Goal: Task Accomplishment & Management: Manage account settings

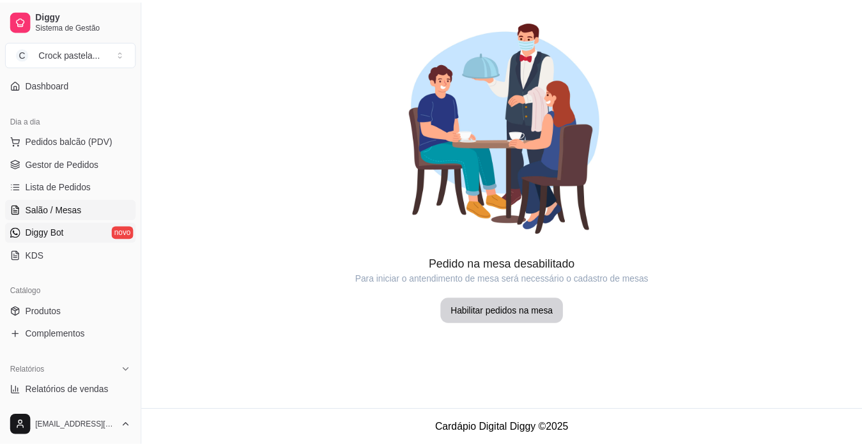
scroll to position [128, 0]
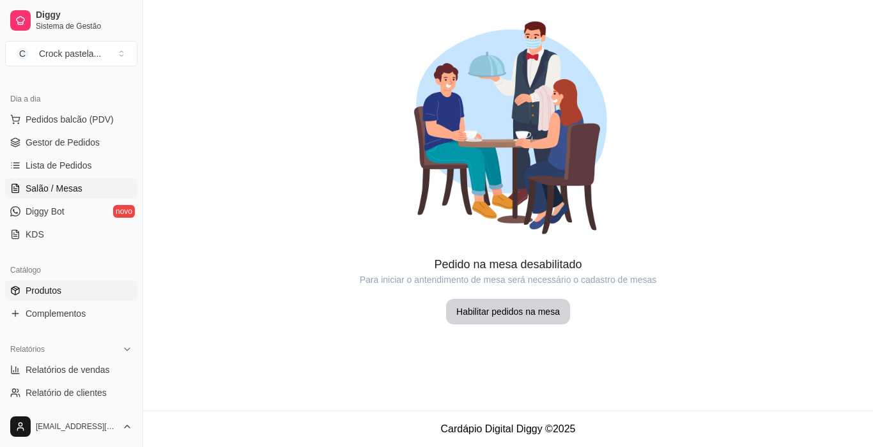
click at [58, 292] on span "Produtos" at bounding box center [44, 290] width 36 height 13
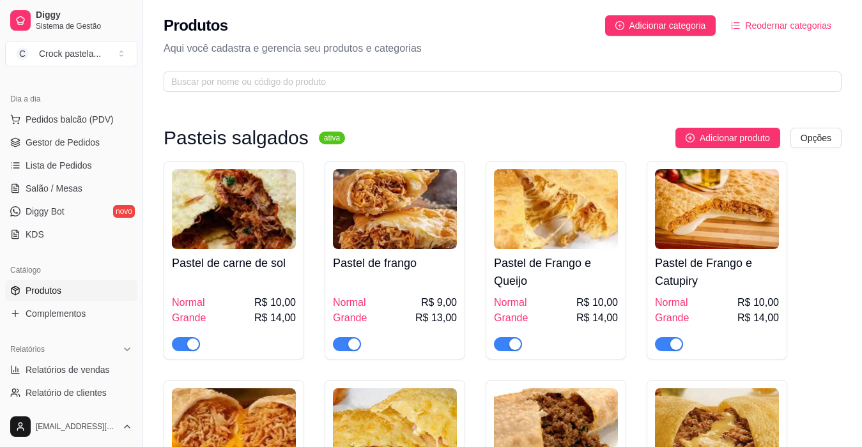
click at [193, 341] on div "button" at bounding box center [193, 345] width 12 height 12
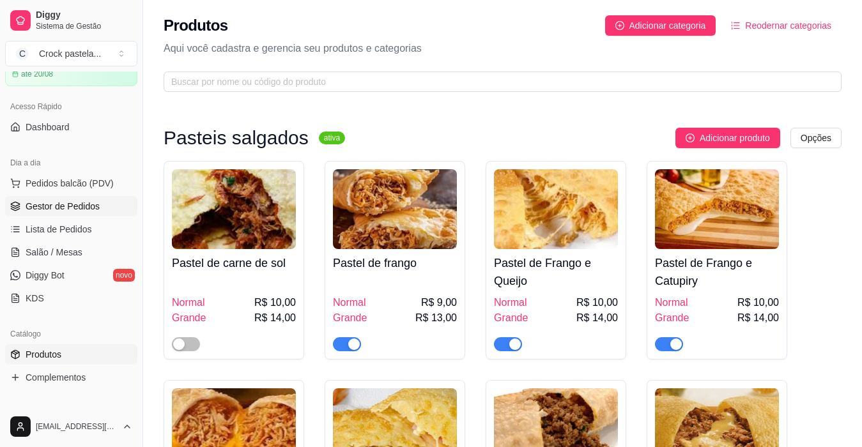
click at [86, 213] on link "Gestor de Pedidos" at bounding box center [71, 206] width 132 height 20
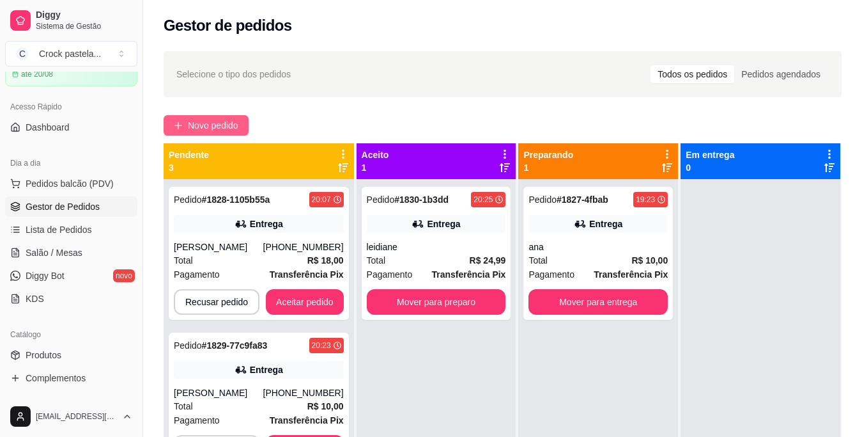
click at [203, 130] on span "Novo pedido" at bounding box center [213, 125] width 50 height 14
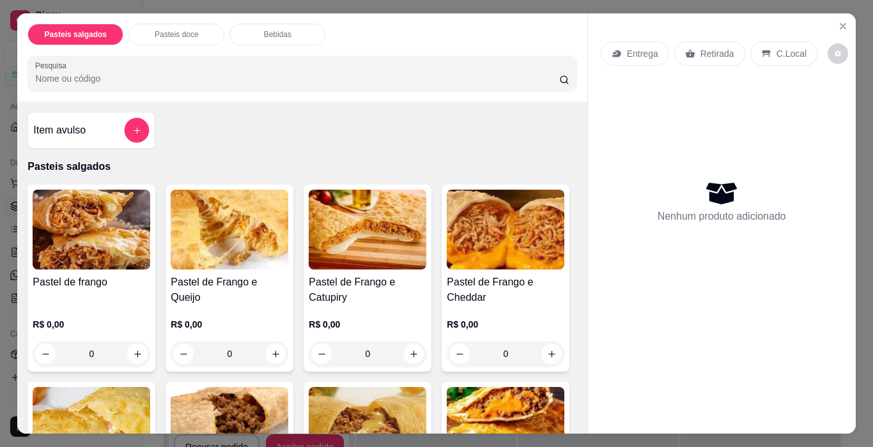
click at [132, 126] on icon "add-separate-item" at bounding box center [137, 131] width 10 height 10
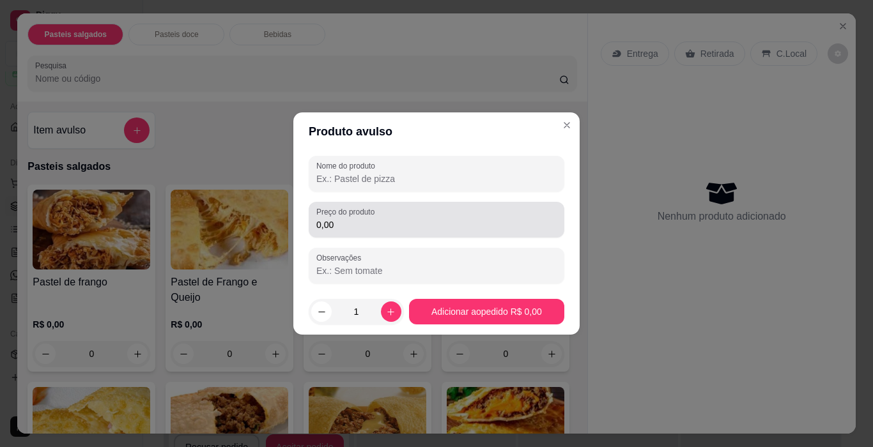
click at [373, 232] on div "0,00" at bounding box center [436, 220] width 240 height 26
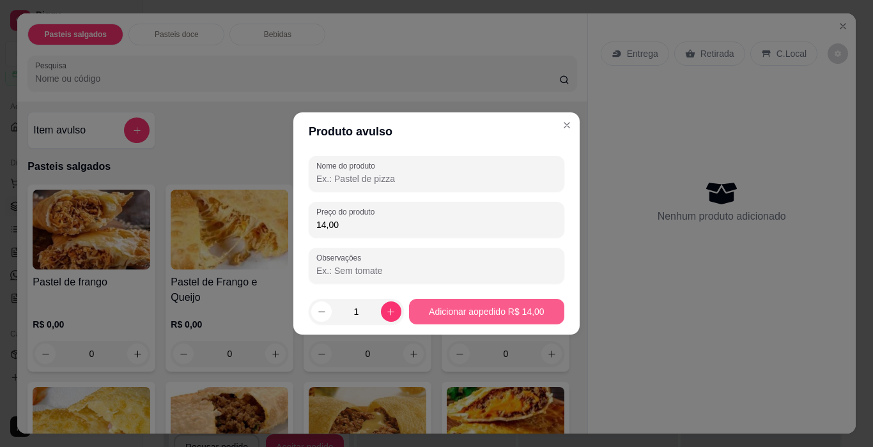
type input "14,00"
click at [428, 316] on button "Adicionar ao pedido R$ 14,00" at bounding box center [486, 312] width 151 height 25
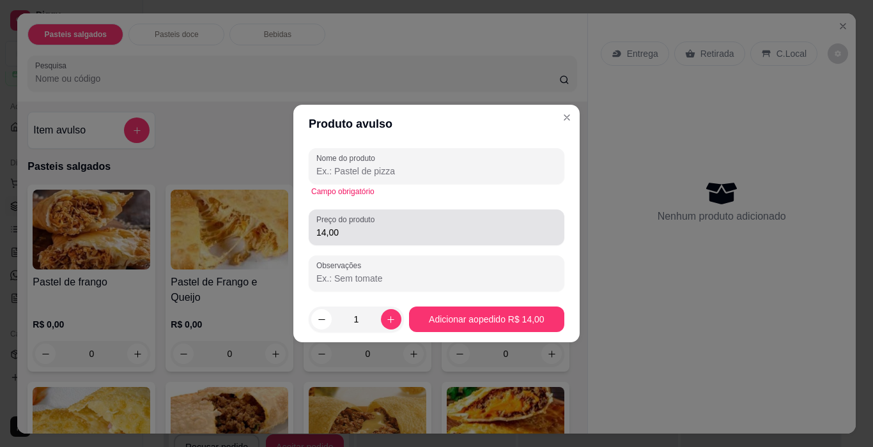
click at [375, 222] on label "Preço do produto" at bounding box center [347, 219] width 63 height 11
click at [375, 226] on input "14,00" at bounding box center [436, 232] width 240 height 13
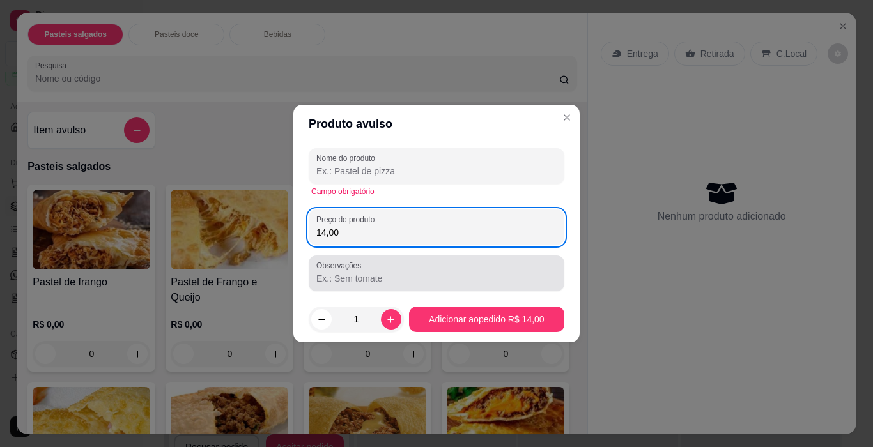
click at [421, 278] on input "Observações" at bounding box center [436, 278] width 240 height 13
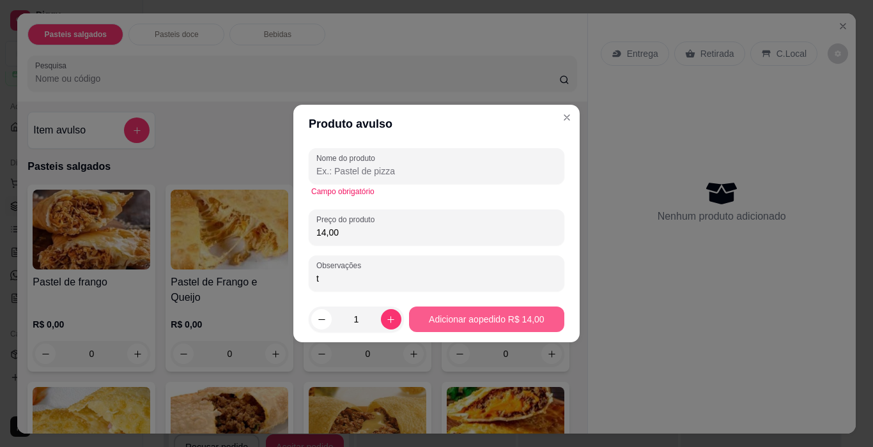
type input "t"
click at [454, 329] on button "Adicionar ao pedido R$ 14,00" at bounding box center [486, 320] width 155 height 26
click at [469, 329] on button "Adicionar ao pedido R$ 14,00" at bounding box center [486, 319] width 151 height 25
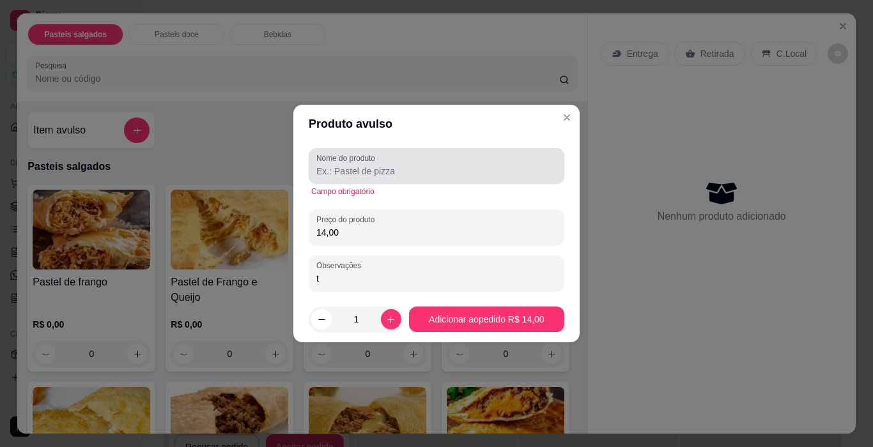
click at [388, 173] on input "Nome do produto" at bounding box center [436, 171] width 240 height 13
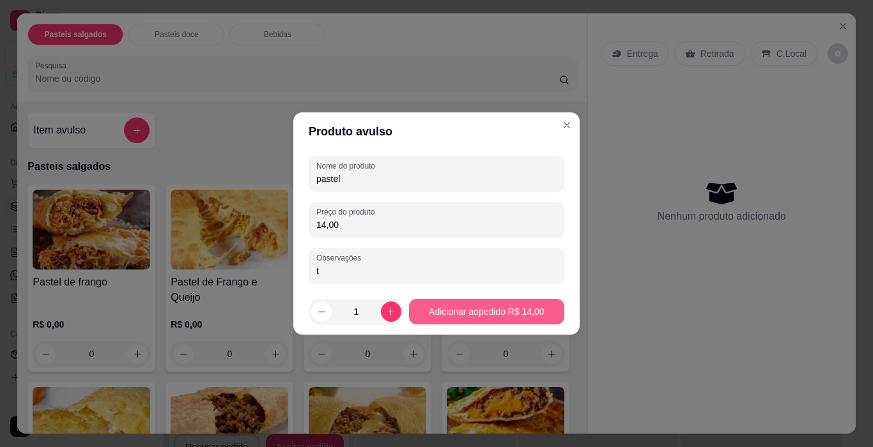
type input "pastel"
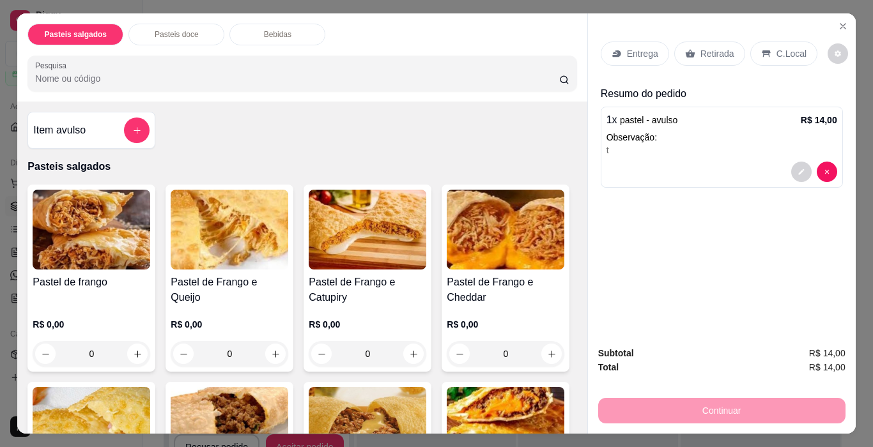
click at [640, 50] on p "Entrega" at bounding box center [642, 53] width 31 height 13
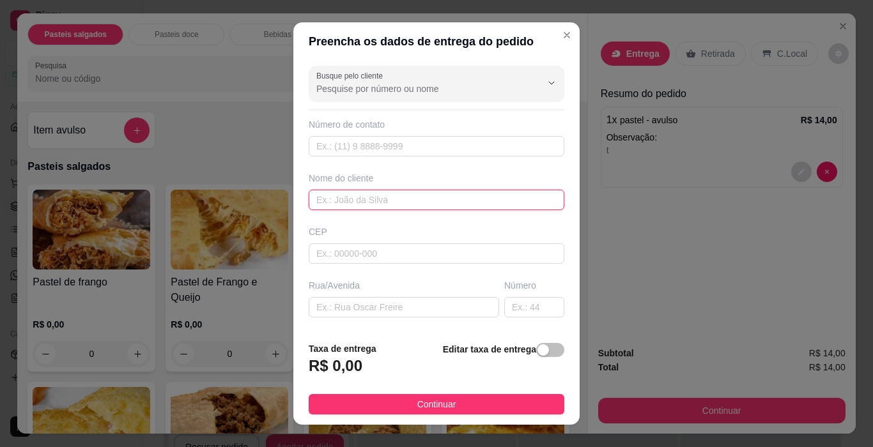
click at [365, 204] on input "text" at bounding box center [437, 200] width 256 height 20
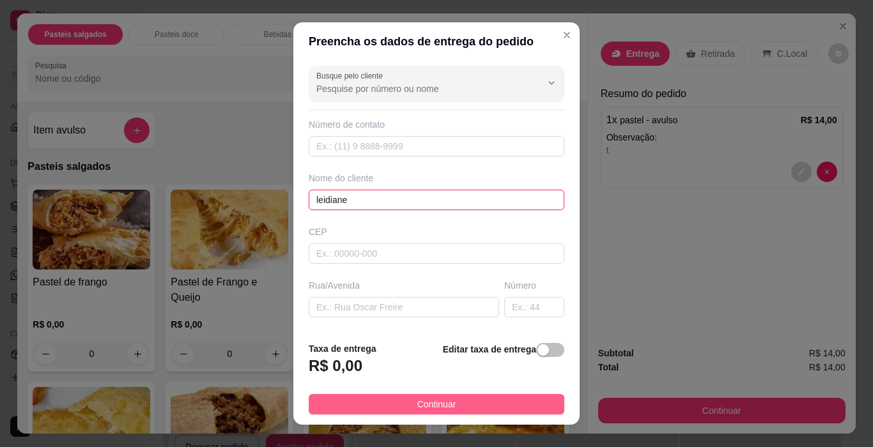
type input "leidiane"
click at [443, 406] on span "Continuar" at bounding box center [436, 405] width 39 height 14
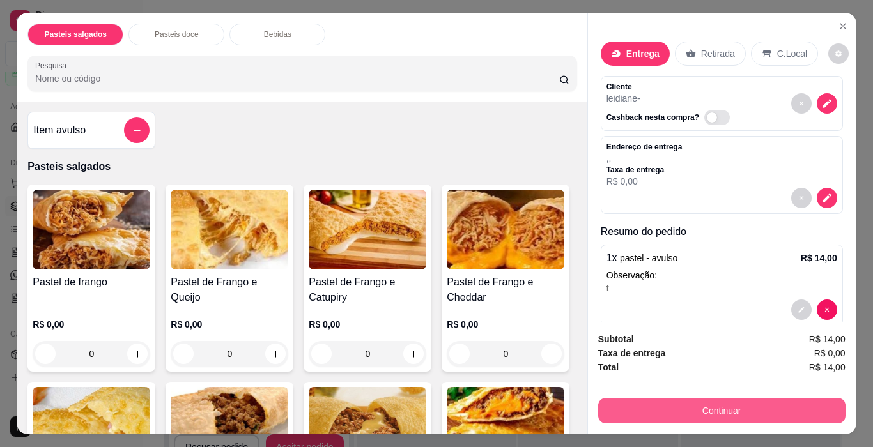
click at [661, 409] on button "Continuar" at bounding box center [721, 411] width 247 height 26
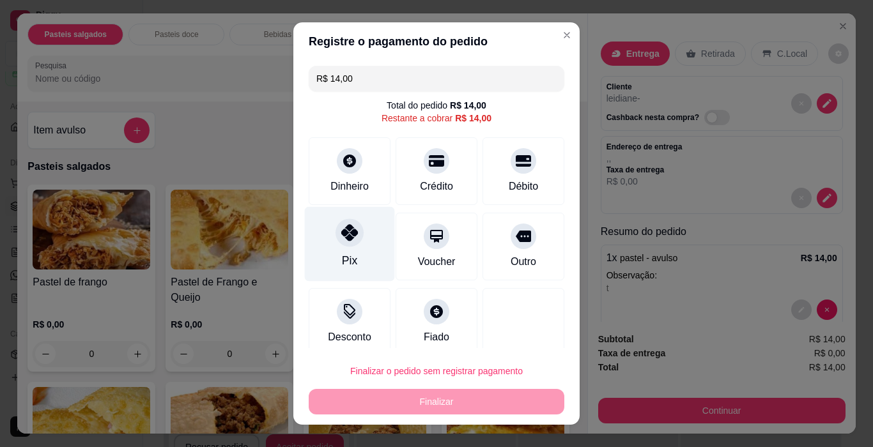
click at [344, 238] on icon at bounding box center [349, 232] width 17 height 17
type input "R$ 0,00"
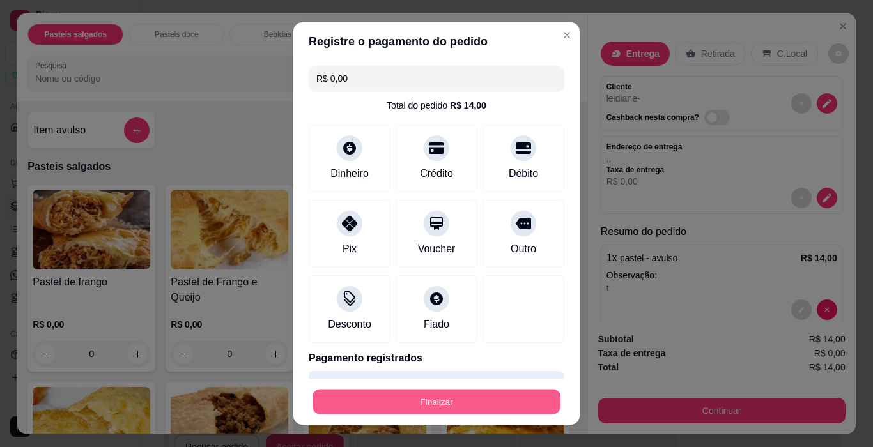
click at [447, 402] on button "Finalizar" at bounding box center [437, 402] width 248 height 25
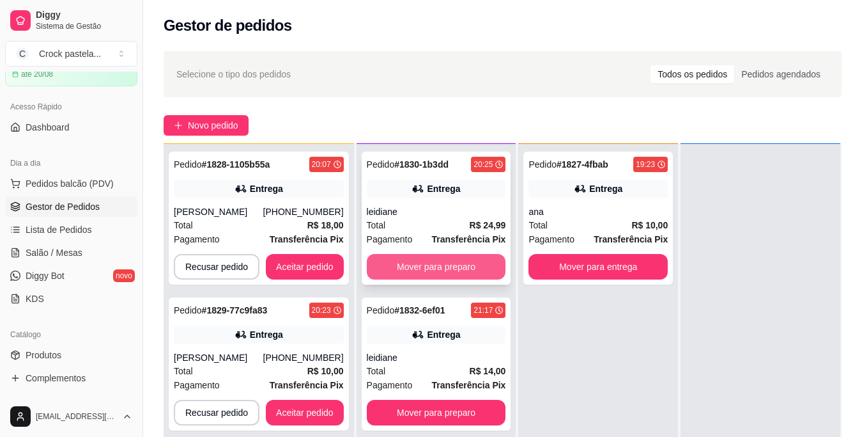
scroll to position [36, 0]
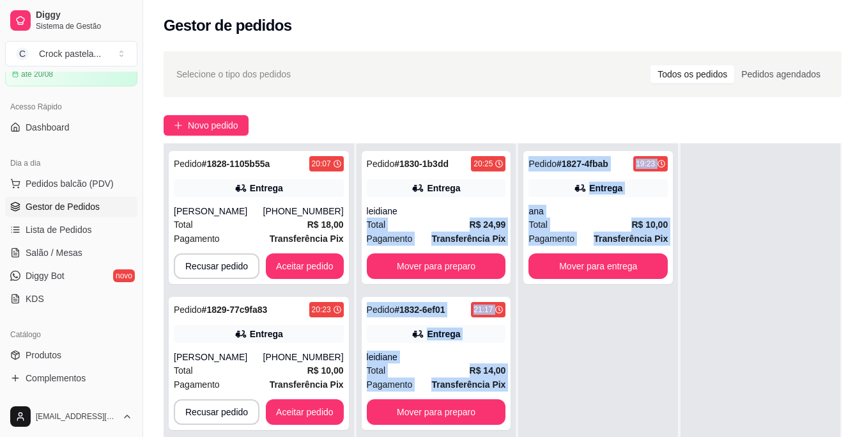
drag, startPoint x: 476, startPoint y: 197, endPoint x: 568, endPoint y: 344, distance: 173.4
click at [568, 344] on div "Pendente 3 Pedido # 1828-1105b55a 20:07 Entrega [PERSON_NAME] [PHONE_NUMBER] To…" at bounding box center [503, 361] width 678 height 437
click at [568, 344] on div "Pedido # 1827-4fbab 19:23 Entrega ana Total R$ 10,00 Pagamento Transferência Pi…" at bounding box center [598, 361] width 160 height 437
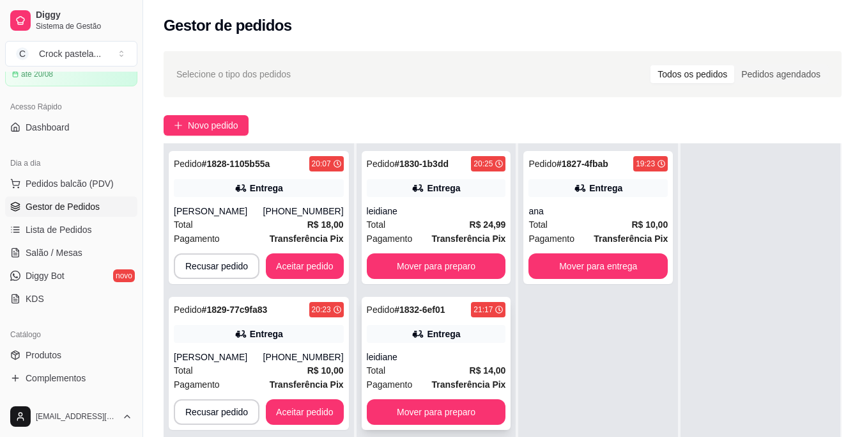
click at [468, 323] on div "Pedido # 1832-6ef01 21:17 Entrega leidiane Total R$ 14,00 Pagamento Transferênc…" at bounding box center [437, 363] width 150 height 133
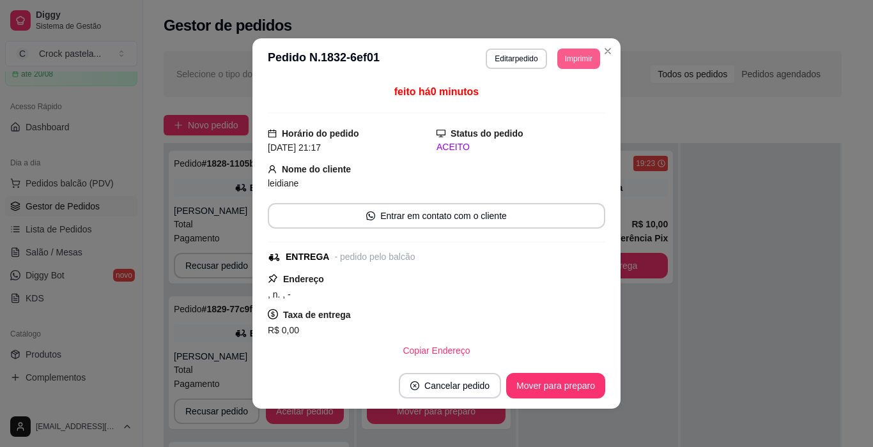
click at [562, 63] on button "Imprimir" at bounding box center [578, 59] width 43 height 20
click at [526, 105] on button "Impressora" at bounding box center [550, 103] width 93 height 20
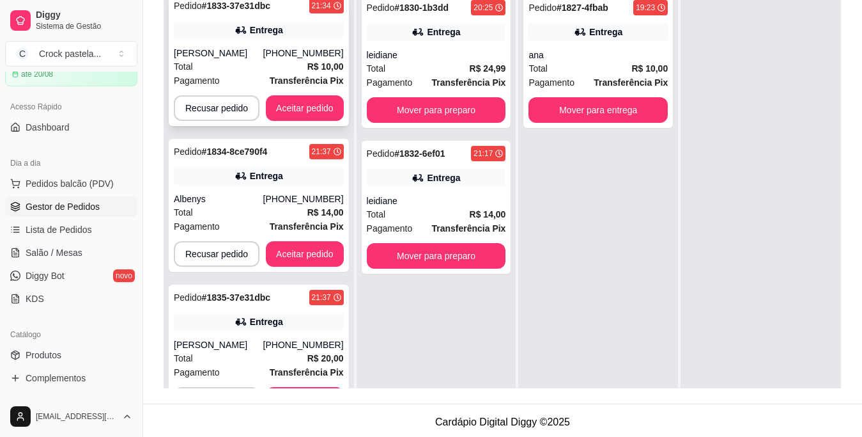
scroll to position [453, 0]
click at [303, 194] on div "[PHONE_NUMBER]" at bounding box center [303, 198] width 81 height 13
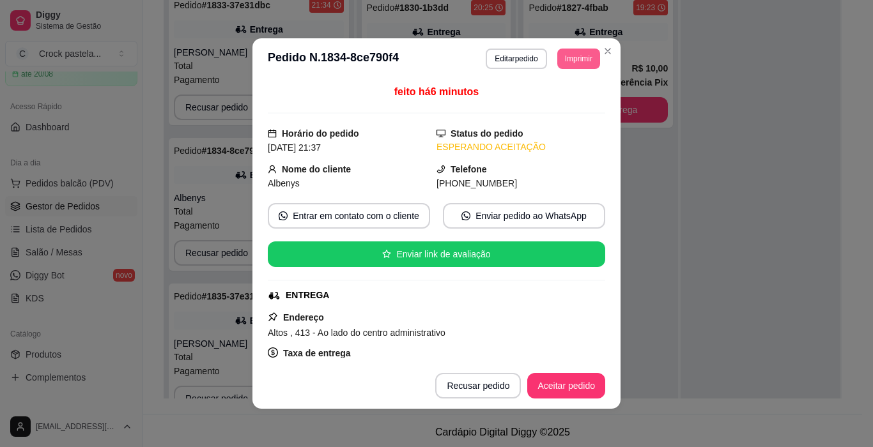
click at [562, 59] on button "Imprimir" at bounding box center [578, 59] width 43 height 20
click at [561, 106] on button "Impressora" at bounding box center [549, 103] width 93 height 20
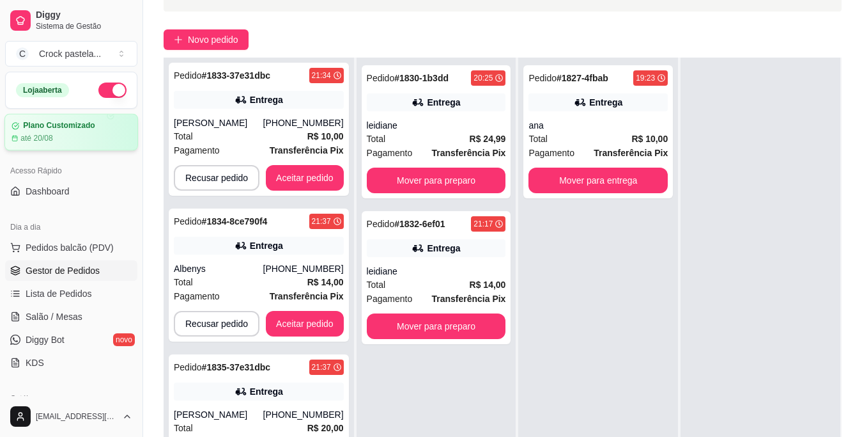
scroll to position [0, 0]
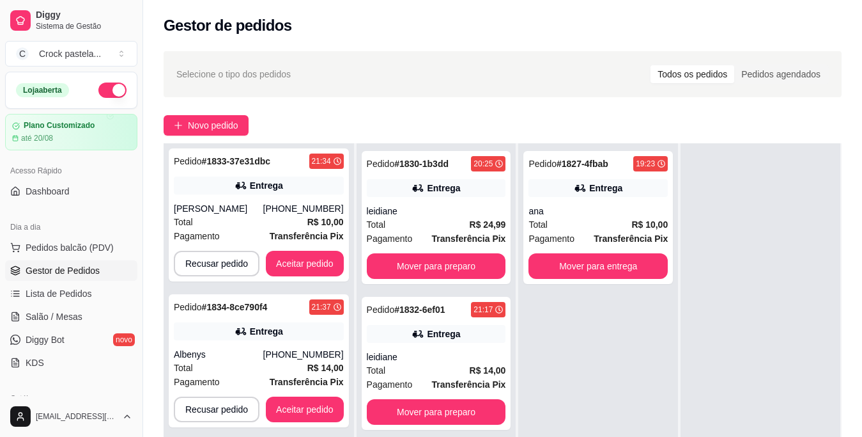
click at [100, 94] on button "button" at bounding box center [112, 89] width 28 height 15
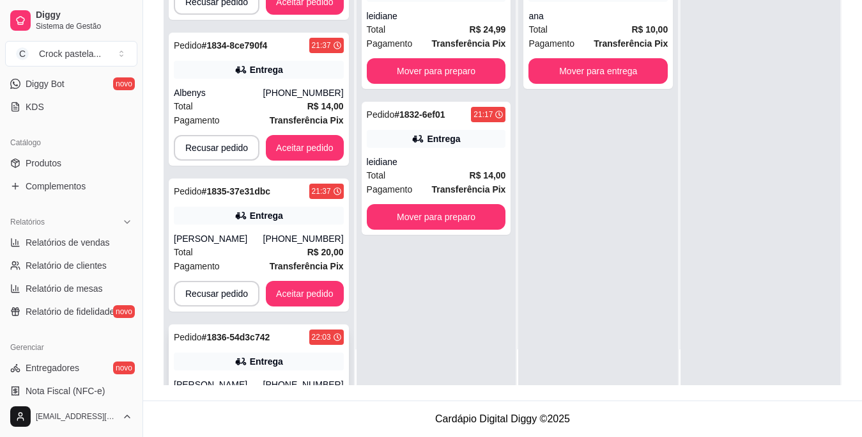
scroll to position [598, 0]
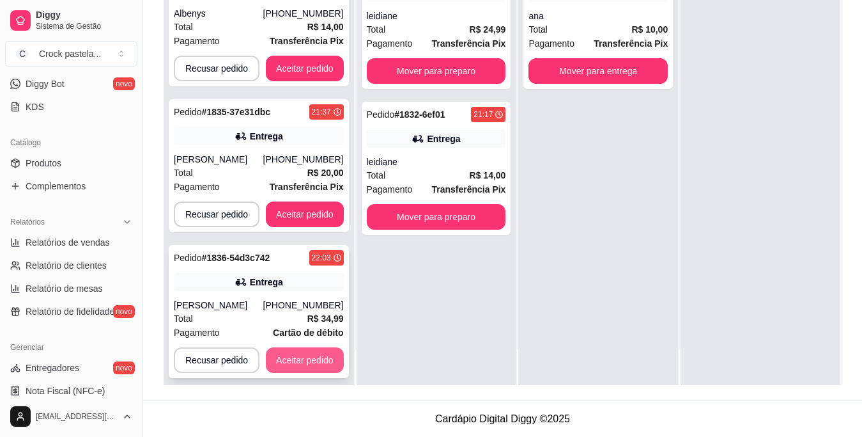
click at [299, 347] on button "Aceitar pedido" at bounding box center [305, 360] width 78 height 26
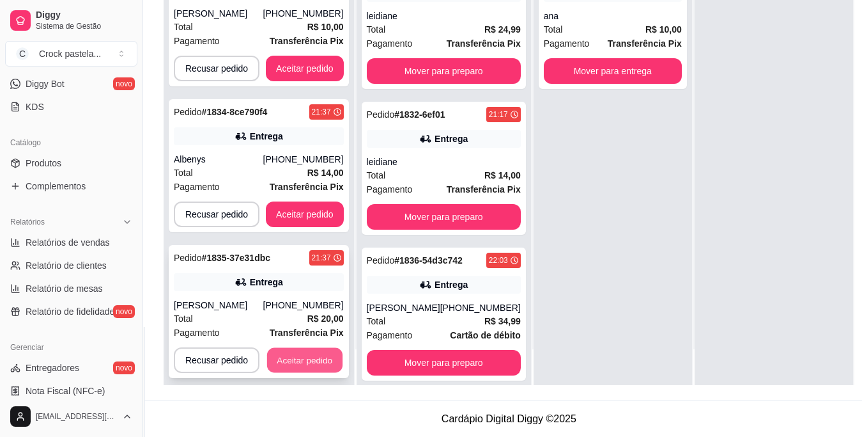
click at [300, 348] on button "Aceitar pedido" at bounding box center [304, 360] width 75 height 25
click at [300, 347] on button "Aceitar pedido" at bounding box center [305, 360] width 78 height 26
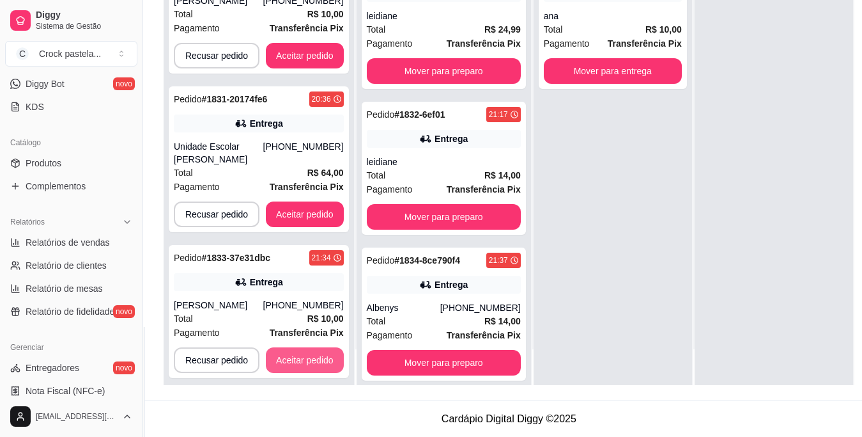
click at [300, 347] on button "Aceitar pedido" at bounding box center [305, 360] width 78 height 26
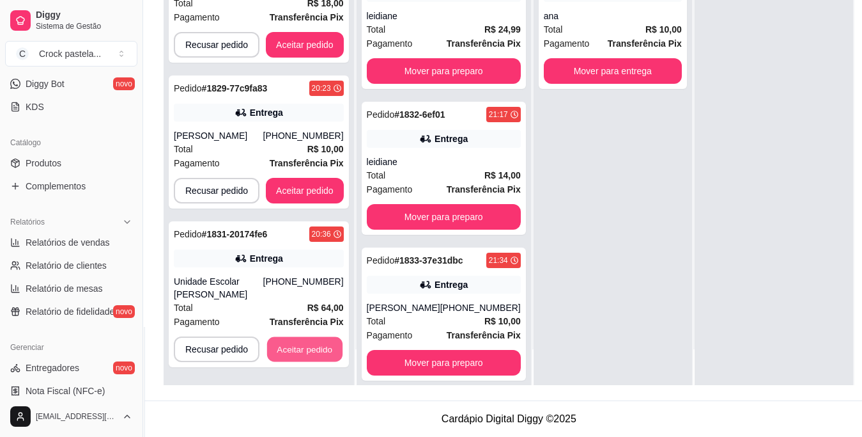
scroll to position [15, 0]
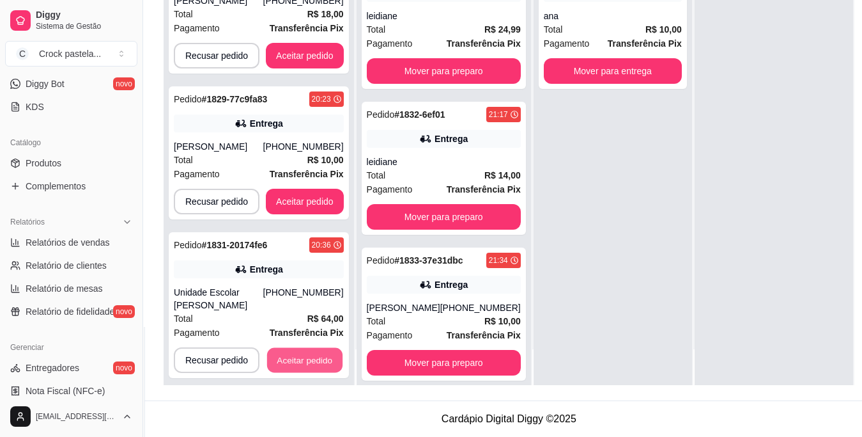
click at [300, 348] on button "Aceitar pedido" at bounding box center [304, 360] width 75 height 25
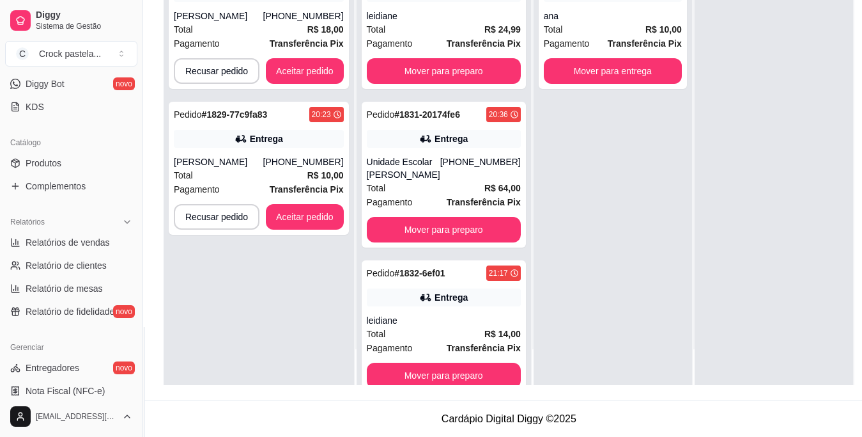
scroll to position [0, 0]
click at [300, 343] on div "Pedido # 1828-1105b55a 20:07 Entrega [PERSON_NAME] [PHONE_NUMBER] Total R$ 18,0…" at bounding box center [259, 166] width 190 height 437
click at [302, 213] on button "Aceitar pedido" at bounding box center [305, 217] width 78 height 26
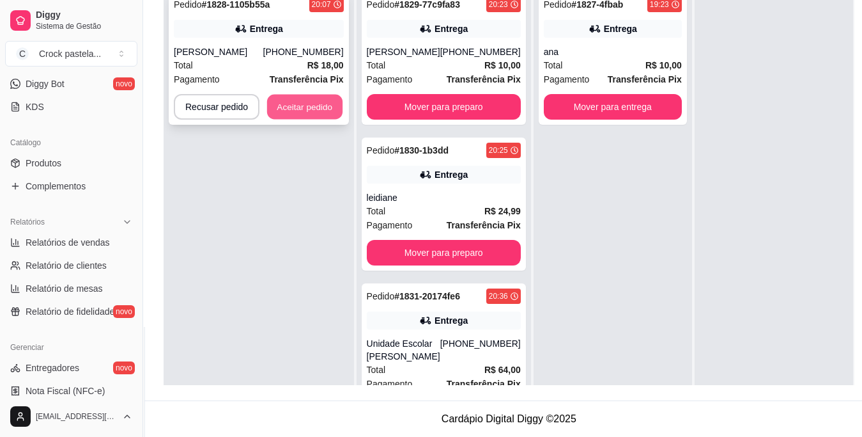
click at [314, 108] on button "Aceitar pedido" at bounding box center [304, 107] width 75 height 25
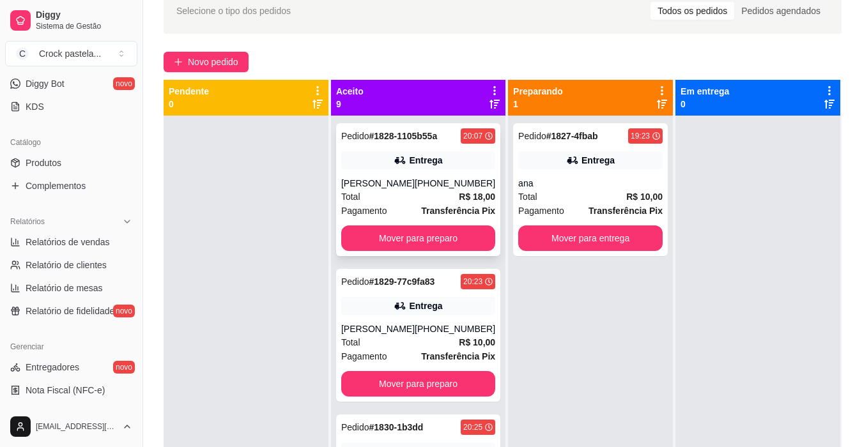
scroll to position [128, 0]
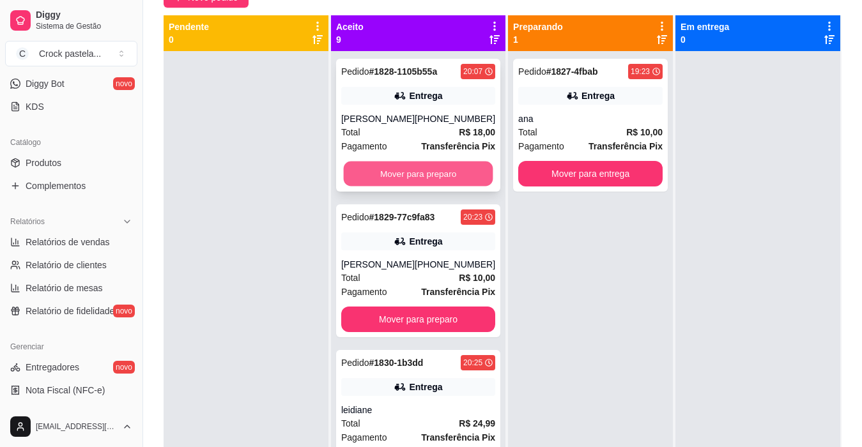
click at [416, 173] on button "Mover para preparo" at bounding box center [419, 174] width 150 height 25
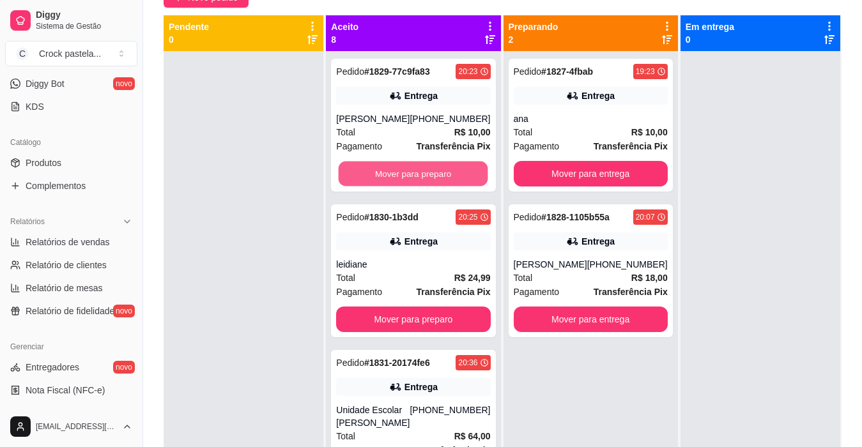
click at [416, 173] on button "Mover para preparo" at bounding box center [414, 174] width 150 height 25
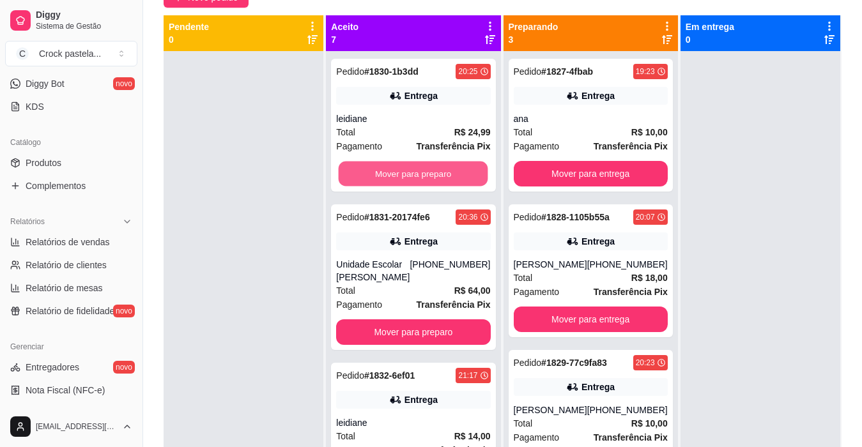
click at [416, 173] on button "Mover para preparo" at bounding box center [414, 174] width 150 height 25
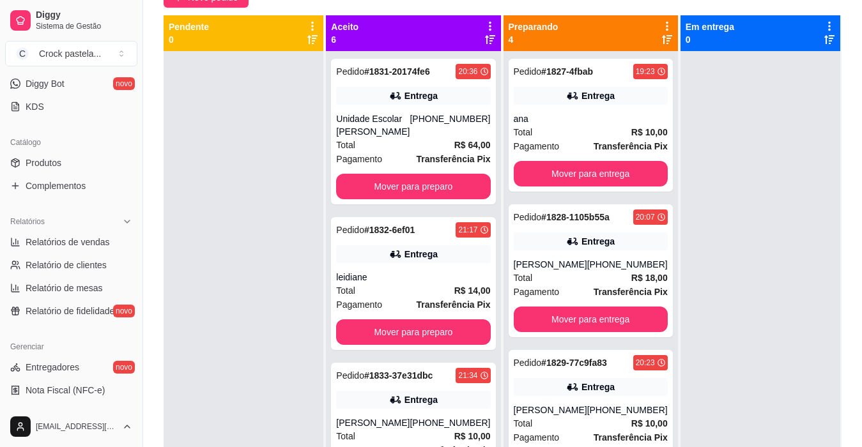
click at [417, 164] on strong "Transferência Pix" at bounding box center [454, 159] width 74 height 10
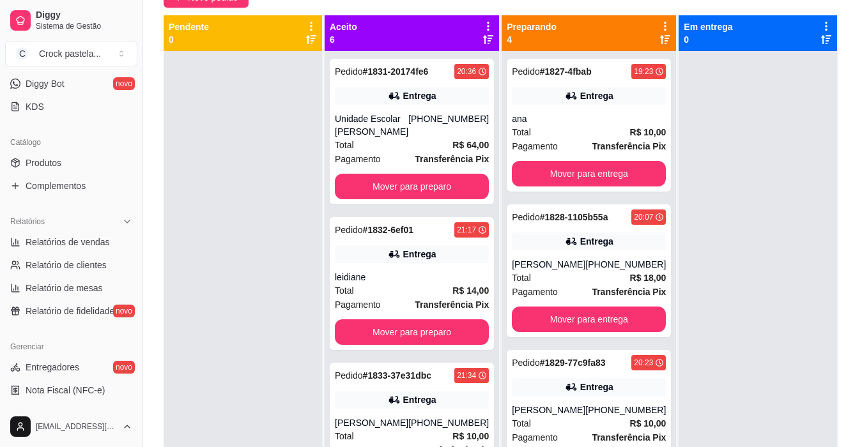
click at [416, 192] on div "feito há 91 minutos Horário do pedido [DATE] 20:36 Status do pedido ACEITO Nome…" at bounding box center [430, 221] width 343 height 278
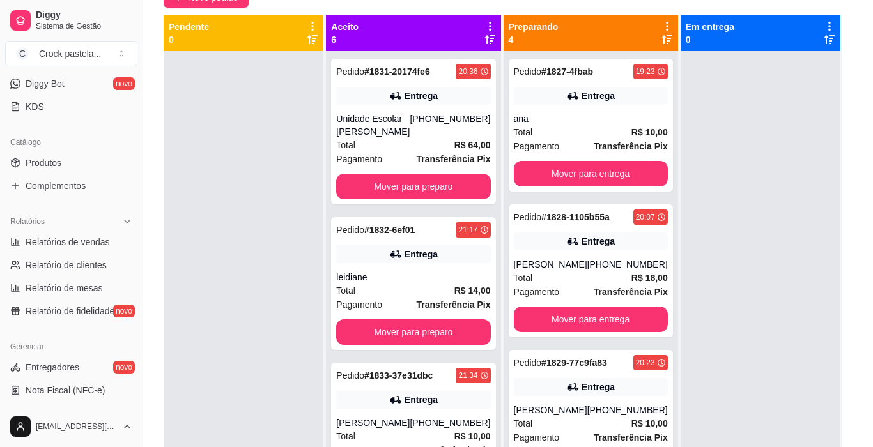
drag, startPoint x: 520, startPoint y: 108, endPoint x: 539, endPoint y: 111, distance: 19.3
click at [520, 108] on div "feito há 91 minutos" at bounding box center [436, 98] width 337 height 29
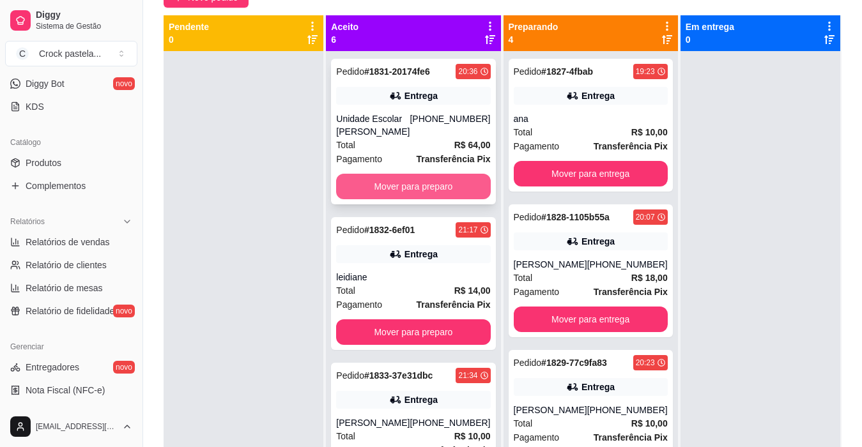
click at [419, 199] on button "Mover para preparo" at bounding box center [413, 187] width 154 height 26
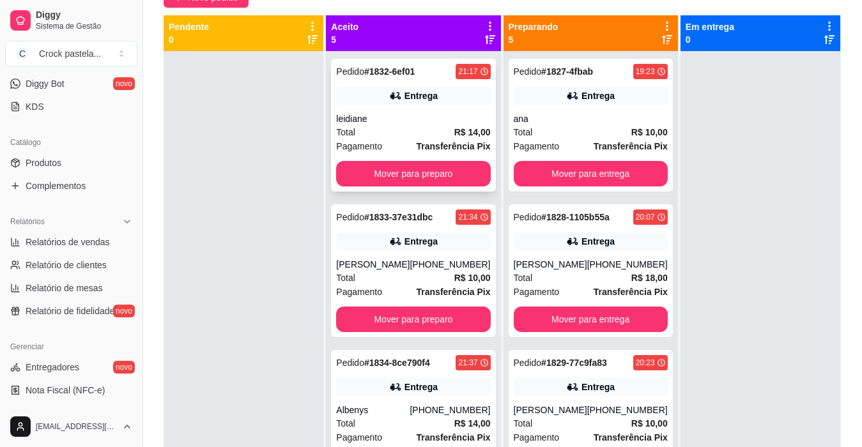
click at [425, 188] on div "Pedido # 1832-6ef01 21:17 Entrega leidiane Total R$ 14,00 Pagamento Transferênc…" at bounding box center [413, 125] width 164 height 133
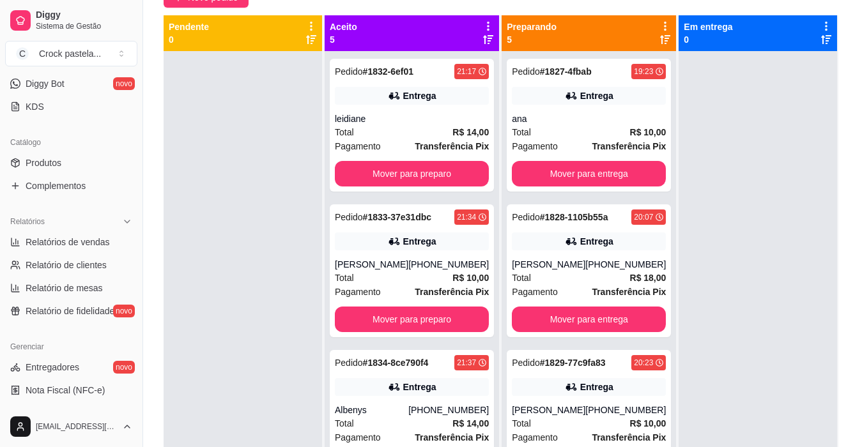
click at [428, 181] on div "Nome do cliente leidiane" at bounding box center [431, 175] width 345 height 29
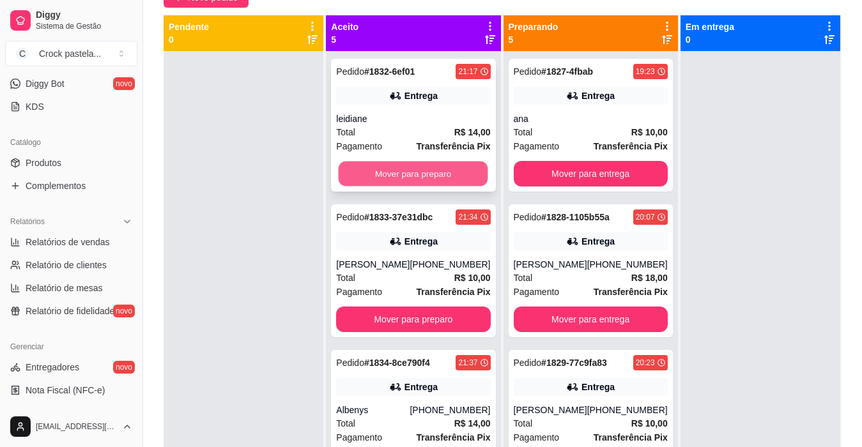
click at [433, 178] on button "Mover para preparo" at bounding box center [414, 174] width 150 height 25
click at [438, 167] on button "Mover para preparo" at bounding box center [414, 174] width 150 height 25
click at [438, 167] on button "Mover para preparo" at bounding box center [413, 174] width 154 height 26
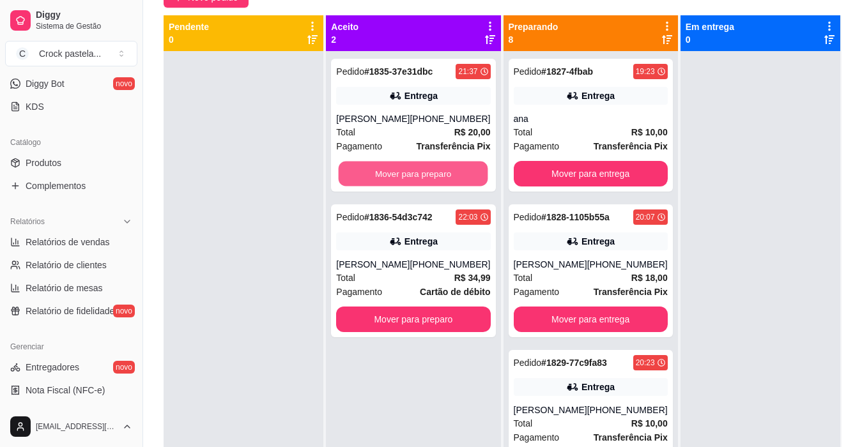
click at [438, 167] on button "Mover para preparo" at bounding box center [414, 174] width 150 height 25
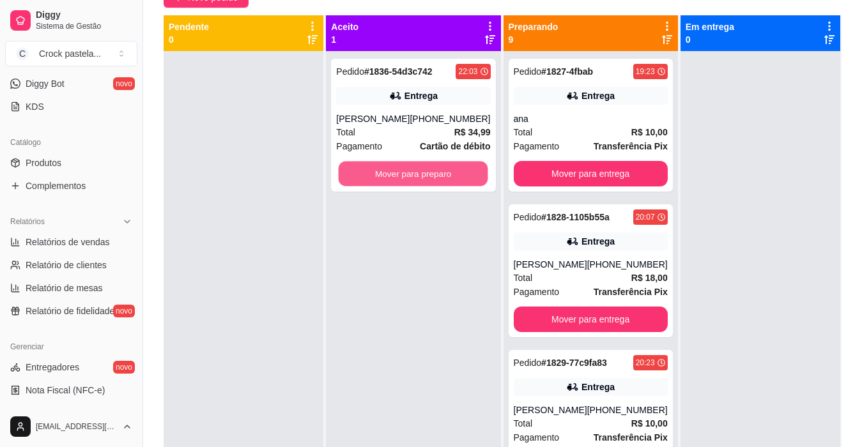
click at [438, 167] on button "Mover para preparo" at bounding box center [414, 174] width 150 height 25
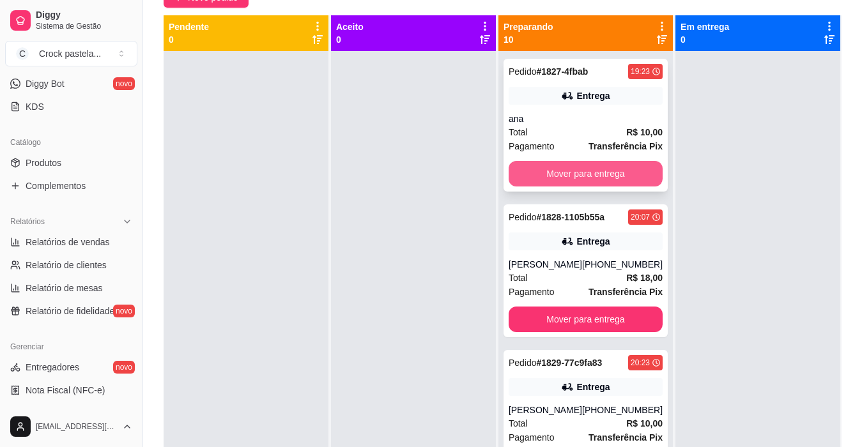
click at [549, 164] on button "Mover para entrega" at bounding box center [586, 174] width 154 height 26
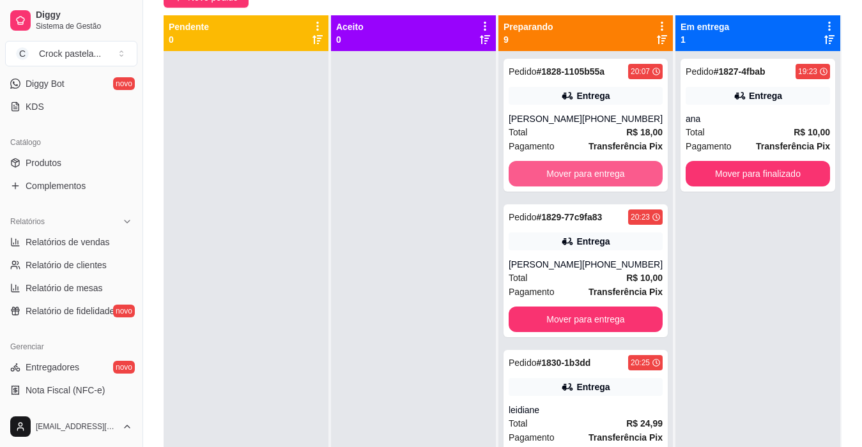
click at [549, 164] on button "Mover para entrega" at bounding box center [586, 174] width 154 height 26
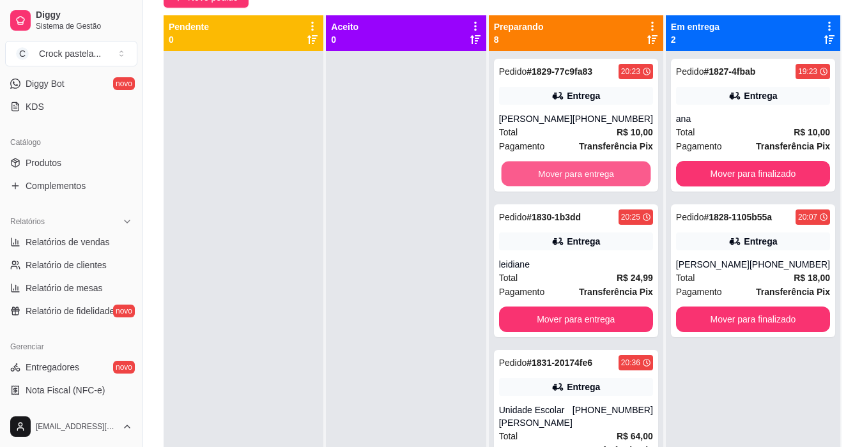
click at [549, 164] on button "Mover para entrega" at bounding box center [576, 174] width 150 height 25
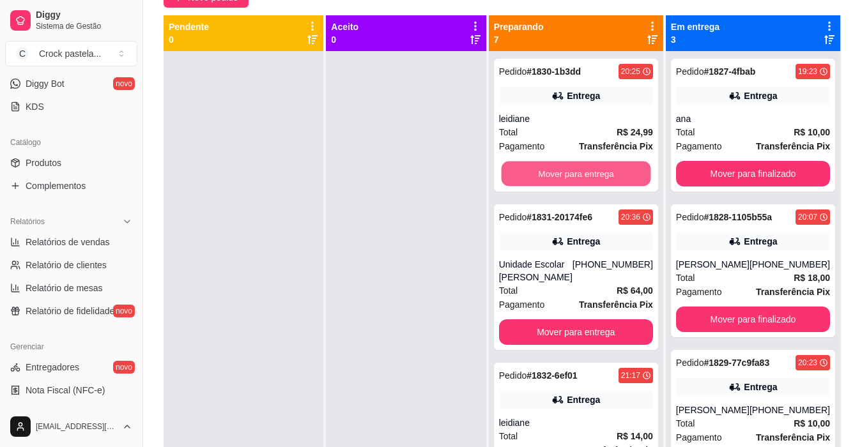
click at [549, 164] on button "Mover para entrega" at bounding box center [576, 174] width 150 height 25
click at [549, 284] on div "Total R$ 64,00" at bounding box center [576, 291] width 154 height 14
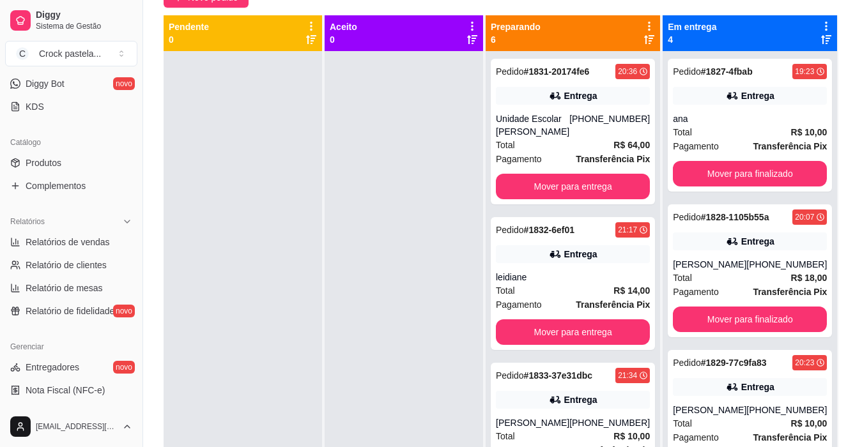
click at [558, 203] on button "Enviar pedido ao WhatsApp" at bounding box center [521, 216] width 166 height 26
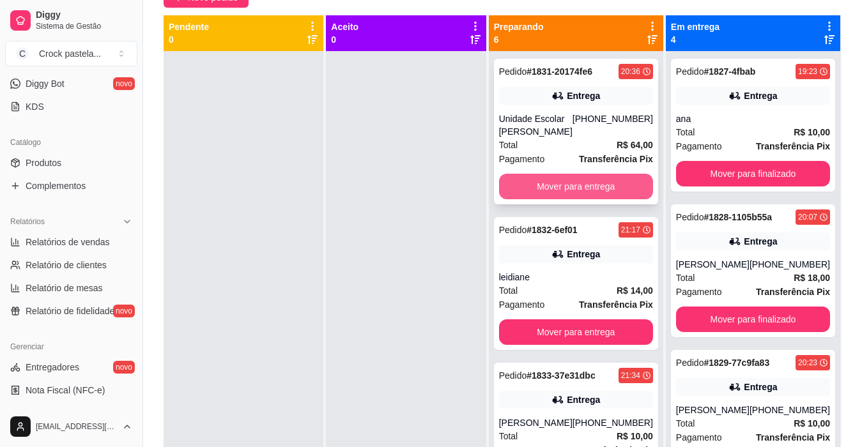
click at [624, 195] on button "Mover para entrega" at bounding box center [576, 187] width 154 height 26
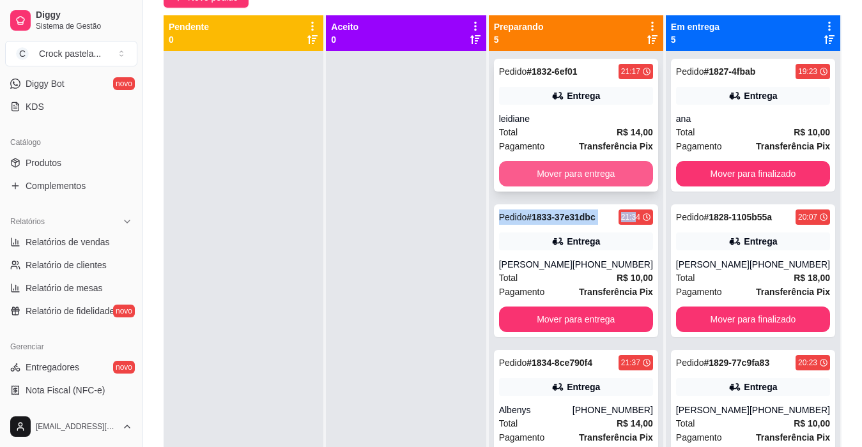
drag, startPoint x: 624, startPoint y: 195, endPoint x: 623, endPoint y: 168, distance: 26.9
click at [623, 168] on div "Pedido # 1832-6ef01 21:17 Entrega leidiane Total R$ 14,00 Pagamento Transferênc…" at bounding box center [576, 274] width 174 height 447
click at [626, 173] on button "Mover para entrega" at bounding box center [576, 174] width 150 height 25
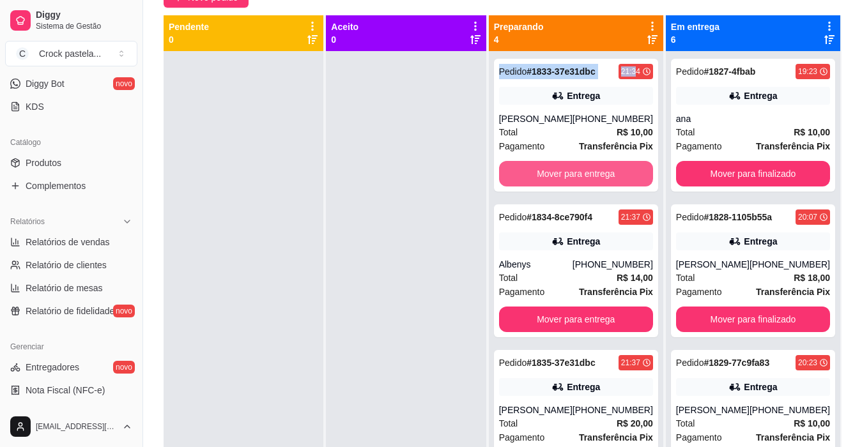
click at [626, 173] on button "Mover para entrega" at bounding box center [576, 174] width 154 height 26
click at [627, 173] on button "Mover para entrega" at bounding box center [576, 174] width 154 height 26
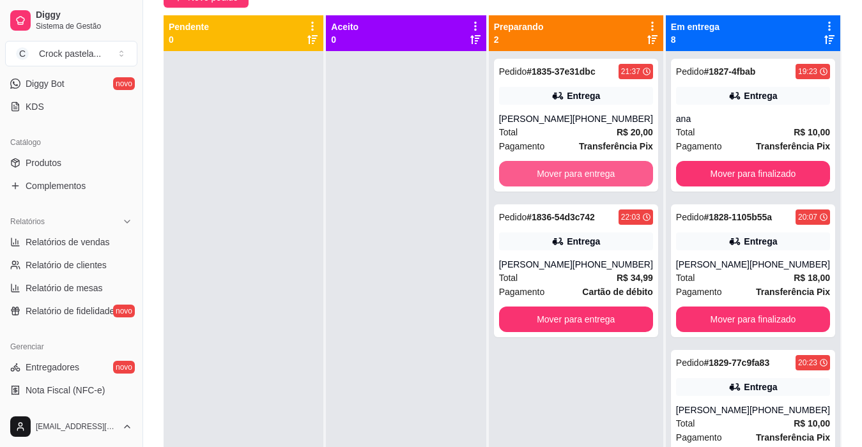
click at [627, 173] on button "Mover para entrega" at bounding box center [576, 174] width 154 height 26
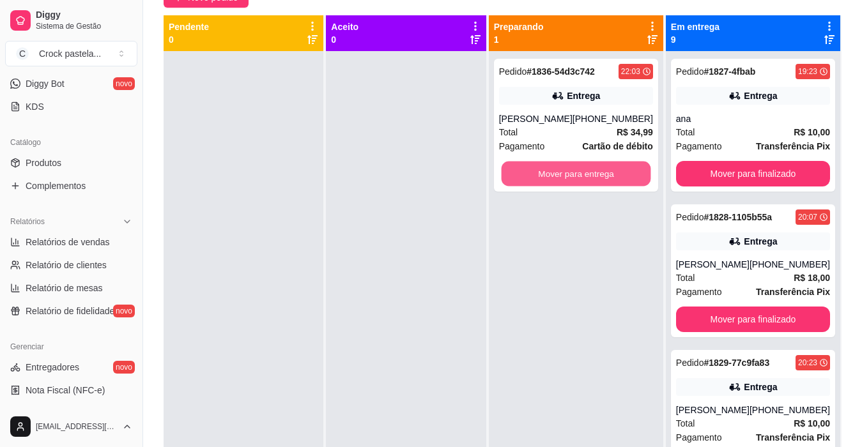
click at [627, 173] on button "Mover para entrega" at bounding box center [576, 174] width 150 height 25
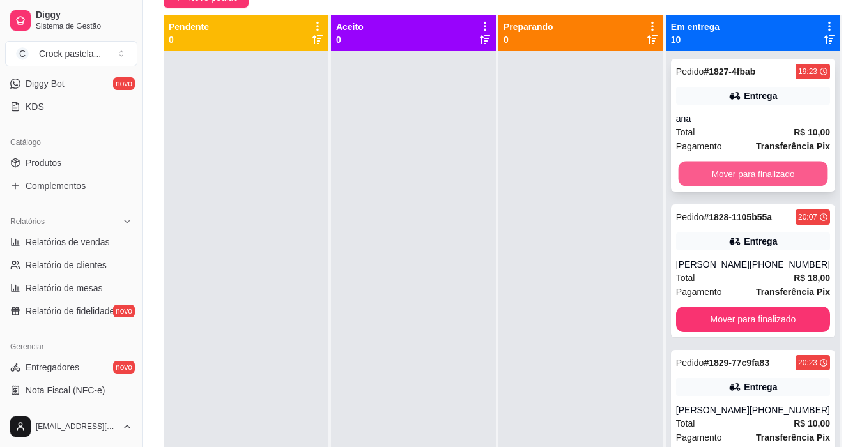
click at [723, 171] on button "Mover para finalizado" at bounding box center [753, 174] width 150 height 25
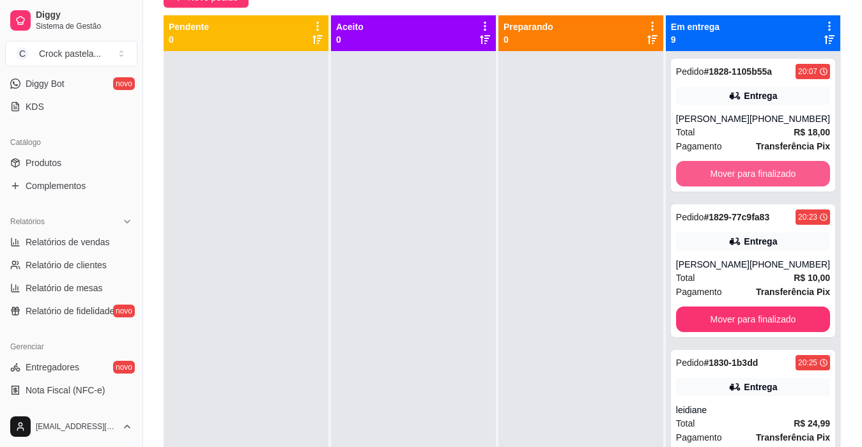
click at [723, 171] on button "Mover para finalizado" at bounding box center [753, 174] width 154 height 26
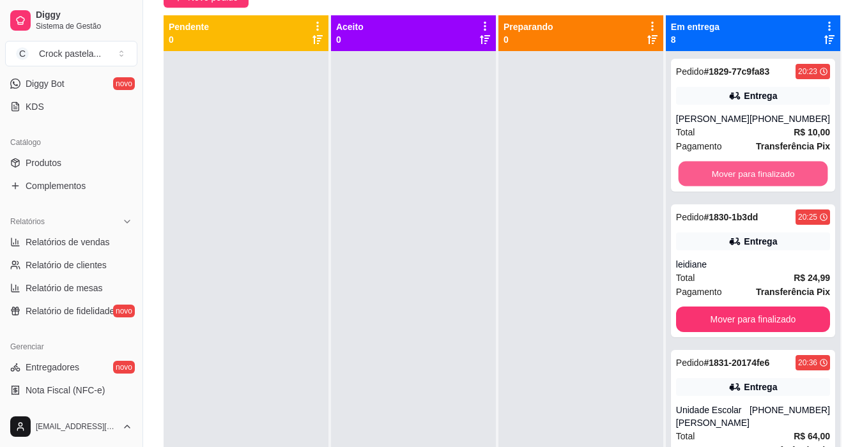
click at [723, 171] on button "Mover para finalizado" at bounding box center [753, 174] width 150 height 25
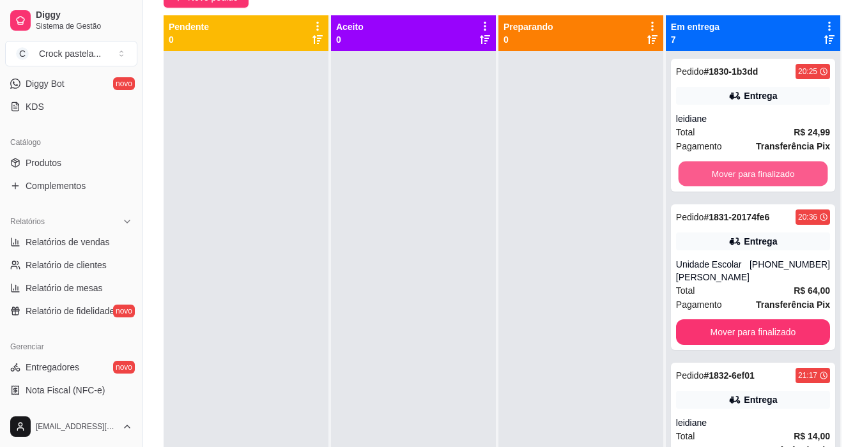
click at [723, 171] on button "Mover para finalizado" at bounding box center [753, 174] width 150 height 25
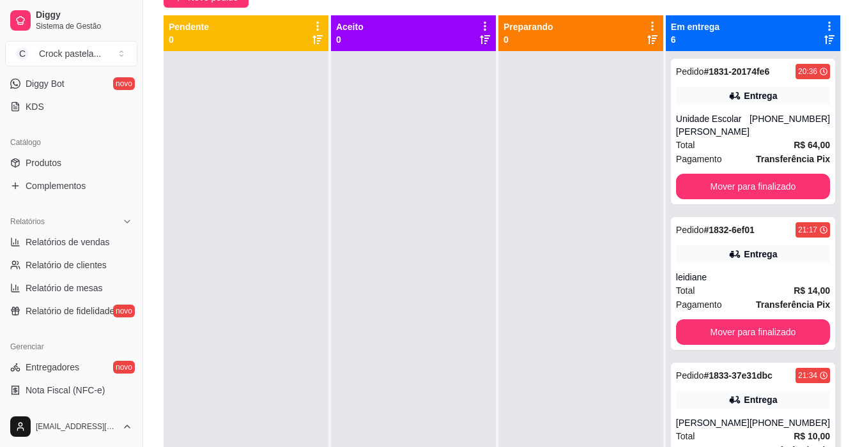
click at [723, 166] on div "Pagamento Transferência Pix" at bounding box center [753, 159] width 154 height 14
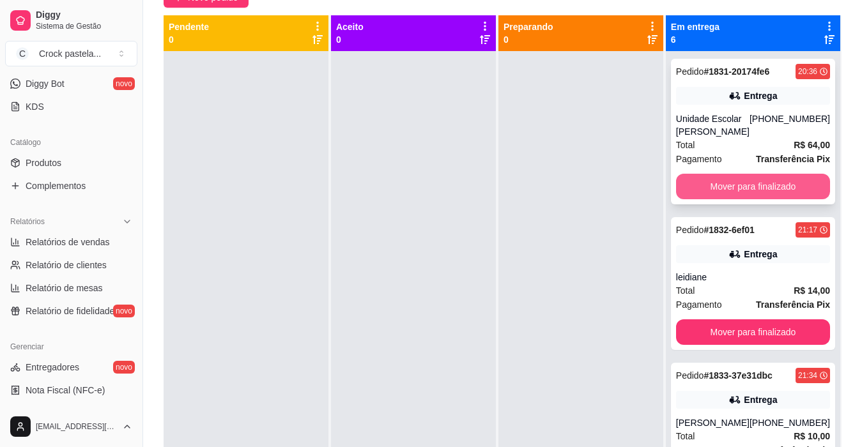
click at [759, 197] on button "Mover para finalizado" at bounding box center [753, 187] width 154 height 26
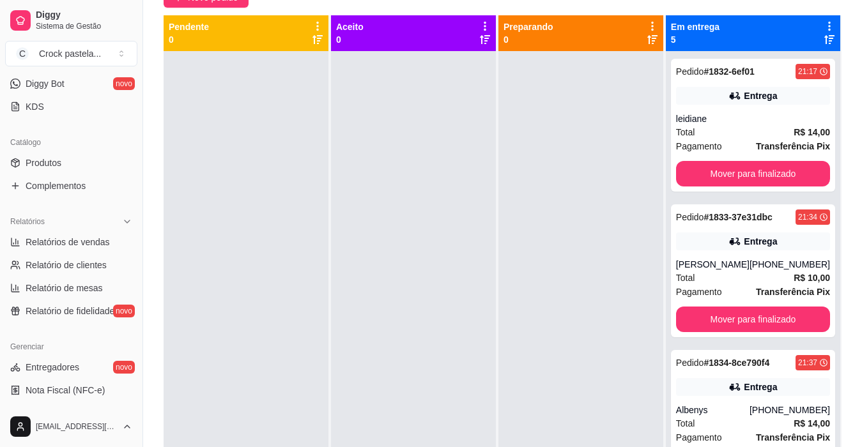
click at [759, 197] on div "Pedido # 1832-6ef01 21:17 Entrega leidiane Total R$ 14,00 Pagamento Transferênc…" at bounding box center [753, 274] width 174 height 447
click at [764, 187] on div "Pedido # 1832-6ef01 21:17 Entrega leidiane Total R$ 14,00 Pagamento Transferênc…" at bounding box center [753, 274] width 174 height 447
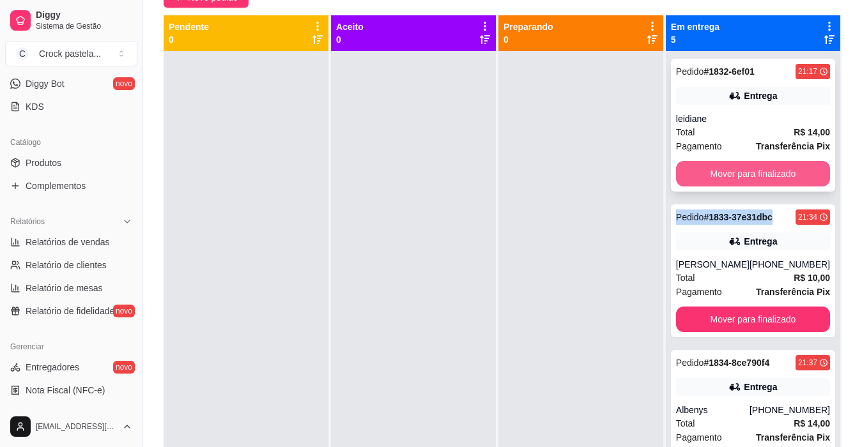
click at [796, 171] on button "Mover para finalizado" at bounding box center [753, 174] width 154 height 26
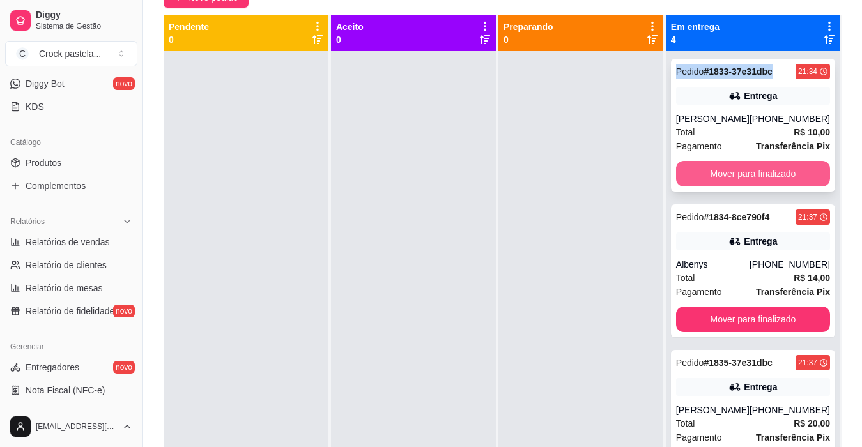
click at [795, 171] on button "Mover para finalizado" at bounding box center [753, 174] width 154 height 26
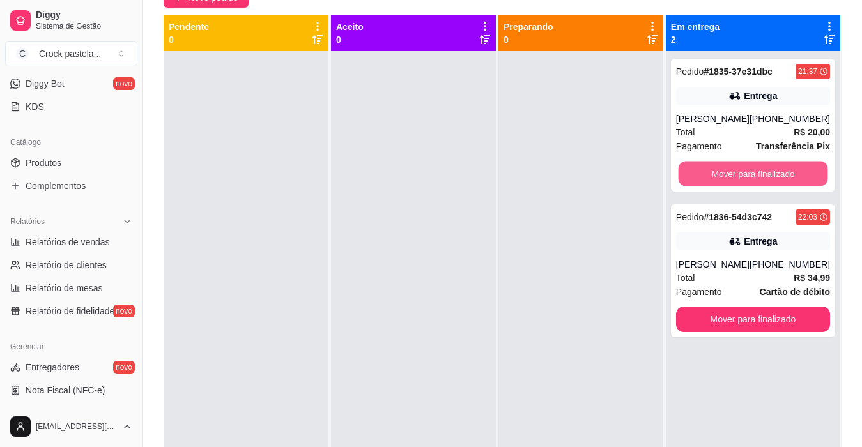
click at [796, 169] on button "Mover para finalizado" at bounding box center [753, 174] width 150 height 25
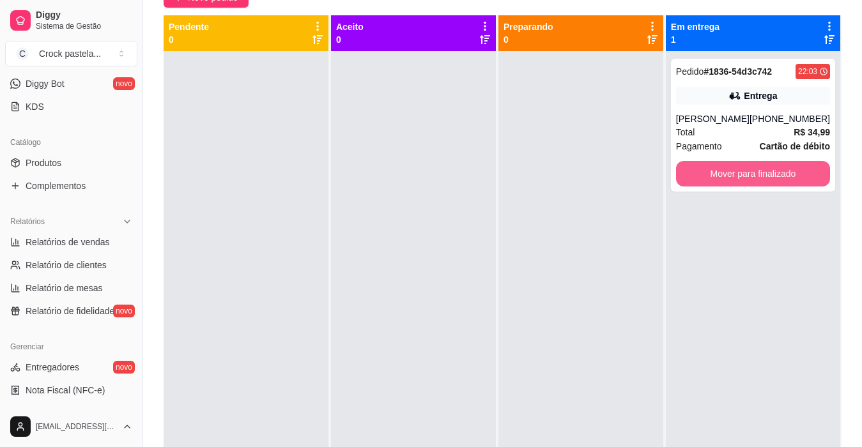
click at [796, 169] on button "Mover para finalizado" at bounding box center [753, 174] width 154 height 26
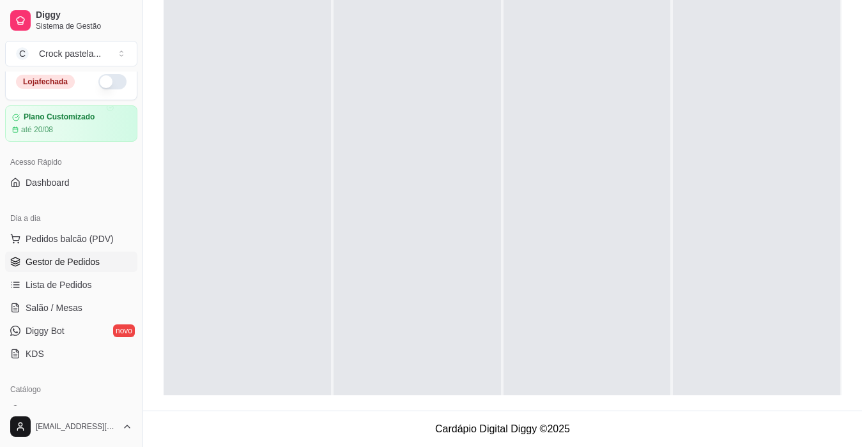
scroll to position [0, 0]
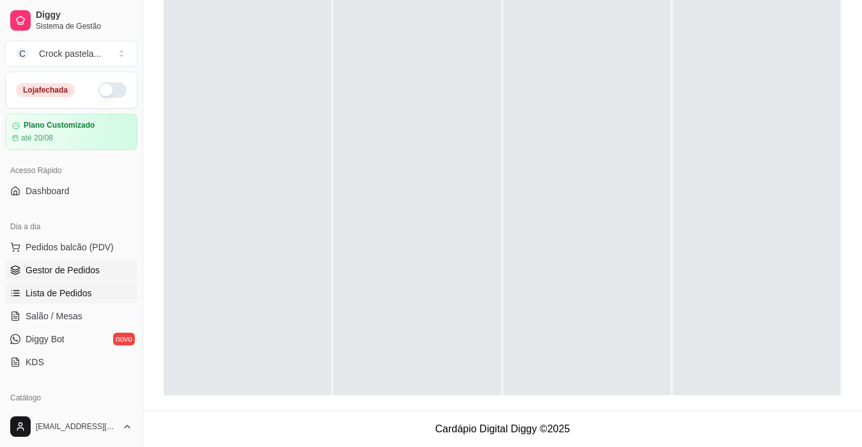
click at [100, 286] on link "Lista de Pedidos" at bounding box center [71, 293] width 132 height 20
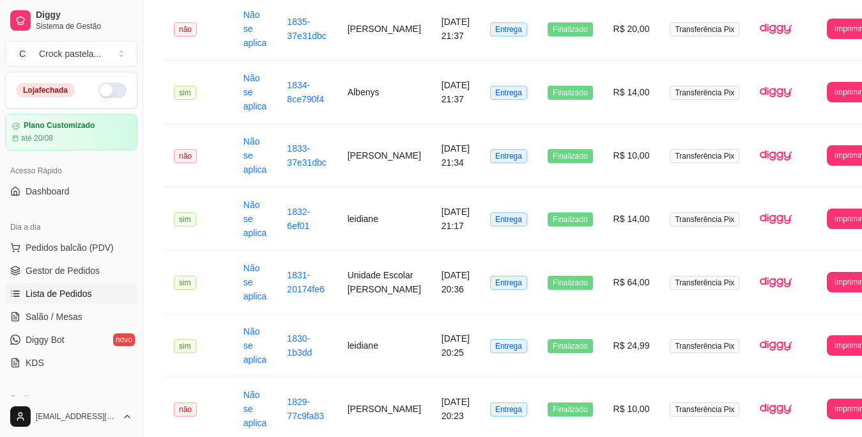
scroll to position [128, 0]
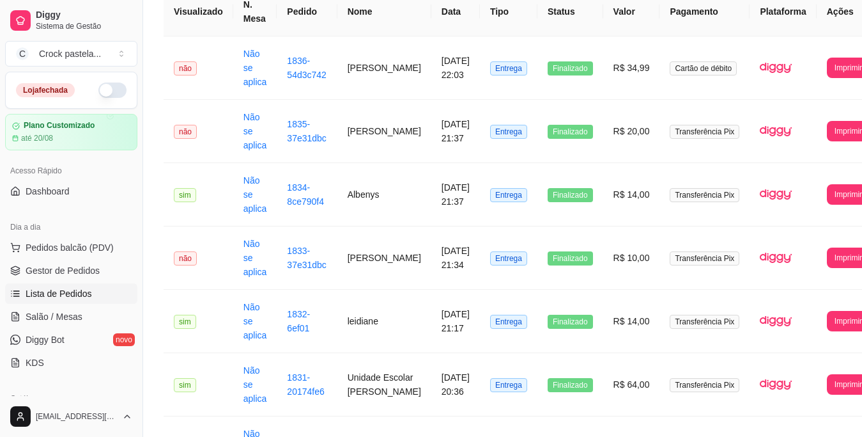
click at [108, 95] on button "button" at bounding box center [112, 89] width 28 height 15
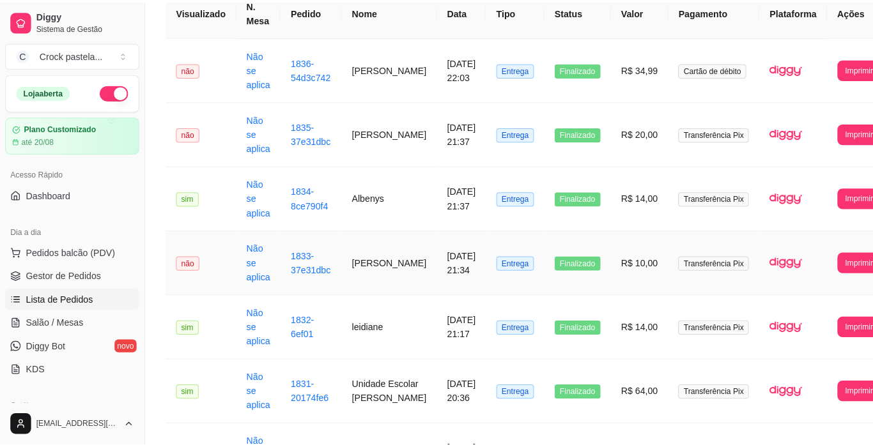
scroll to position [0, 0]
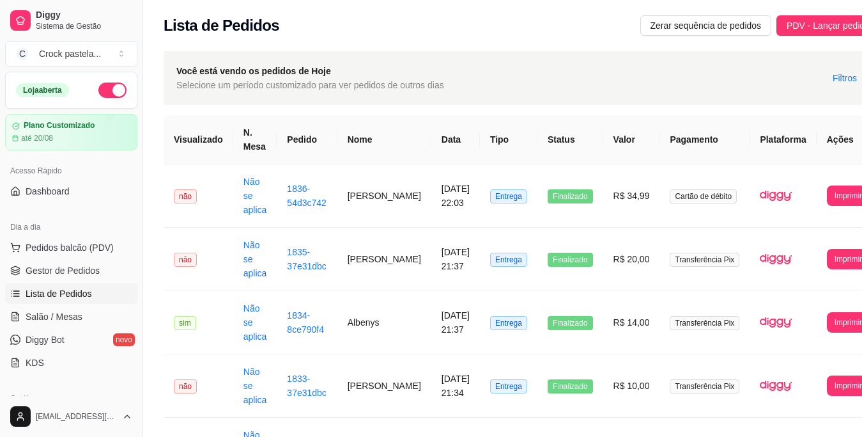
click at [98, 89] on button "button" at bounding box center [112, 89] width 28 height 15
click at [85, 270] on span "Gestor de Pedidos" at bounding box center [63, 270] width 74 height 13
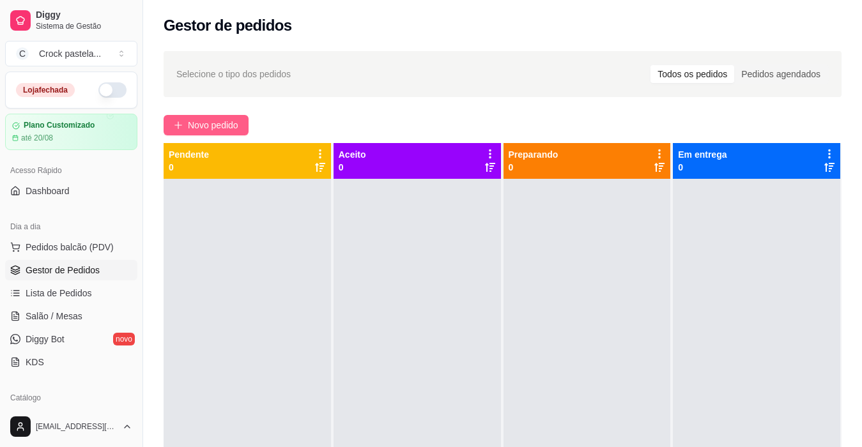
click at [194, 122] on span "Novo pedido" at bounding box center [213, 125] width 50 height 14
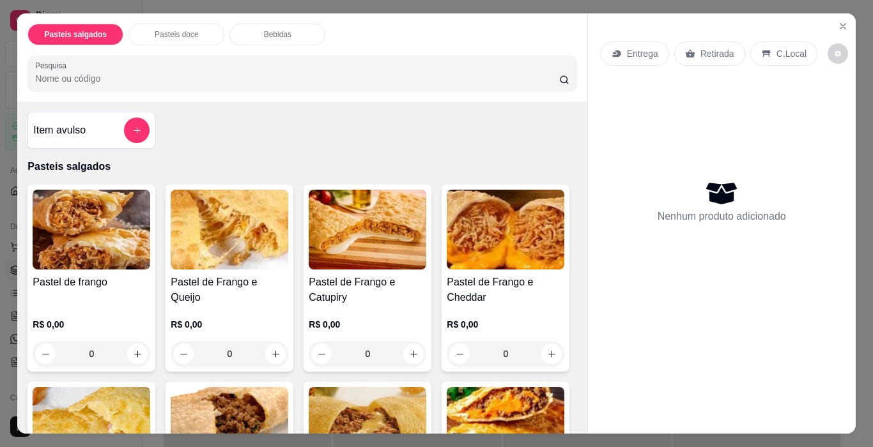
click at [411, 349] on div "0" at bounding box center [368, 354] width 118 height 26
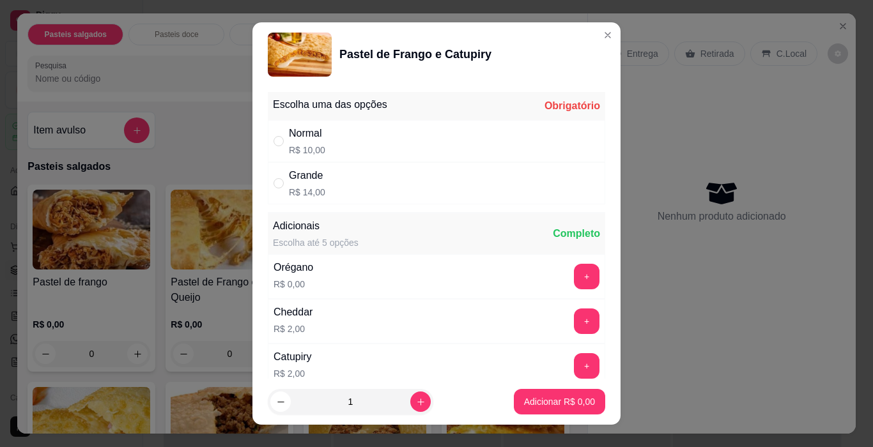
click at [327, 187] on div "Grande R$ 14,00" at bounding box center [436, 183] width 337 height 42
radio input "true"
click at [546, 401] on p "Adicionar R$ 14,00" at bounding box center [557, 402] width 76 height 13
type input "1"
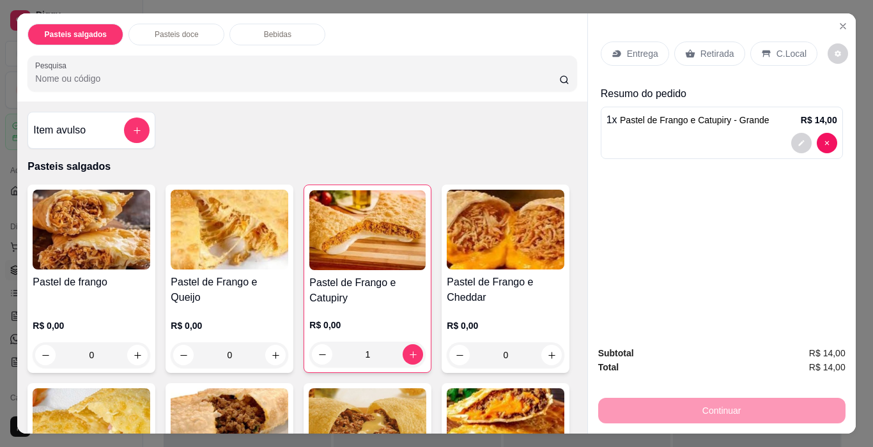
click at [644, 47] on p "Entrega" at bounding box center [642, 53] width 31 height 13
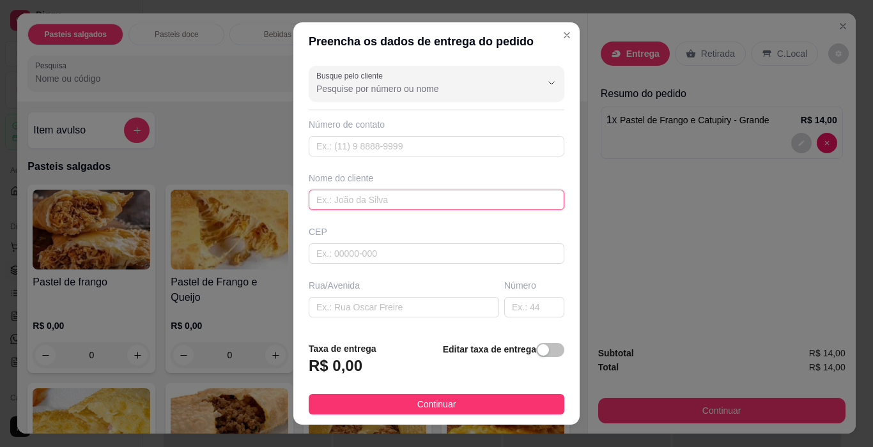
click at [410, 202] on input "text" at bounding box center [437, 200] width 256 height 20
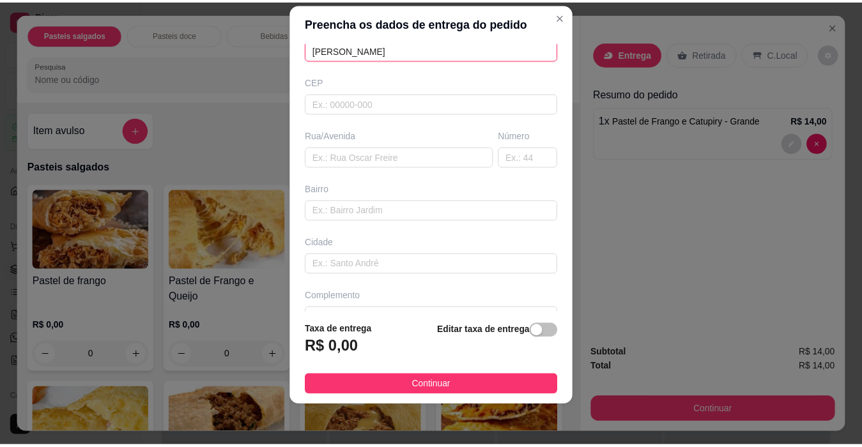
scroll to position [160, 0]
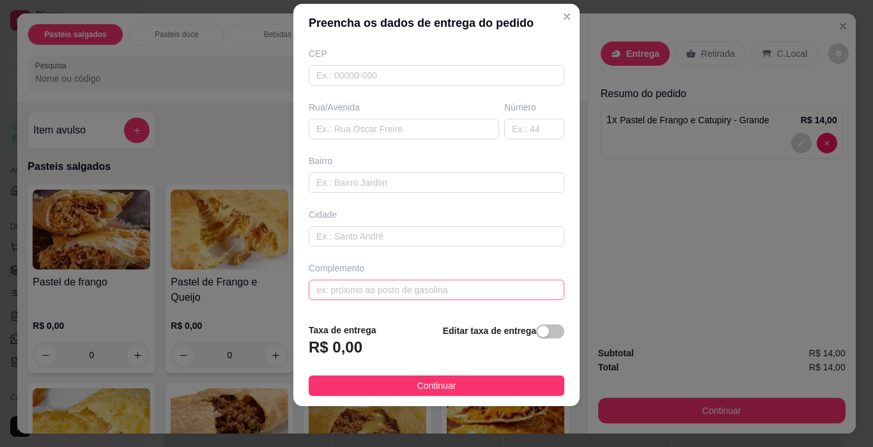
type input "[PERSON_NAME]"
click at [415, 299] on input "text" at bounding box center [437, 290] width 256 height 20
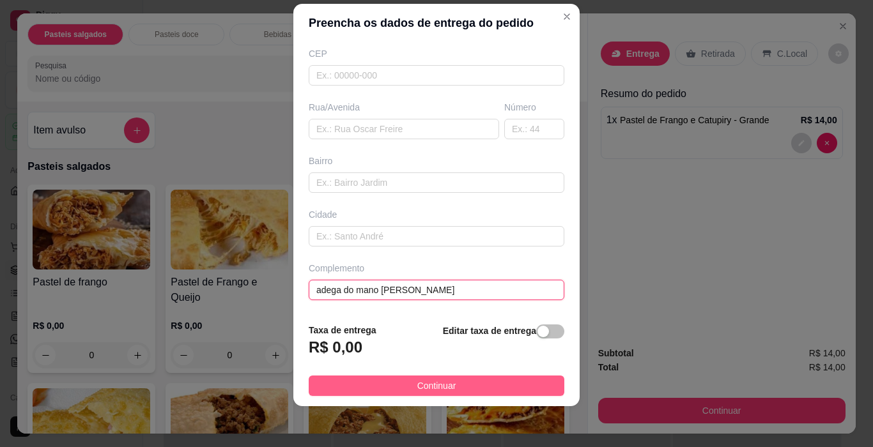
type input "adega do mano [PERSON_NAME]"
click at [455, 389] on button "Continuar" at bounding box center [437, 386] width 256 height 20
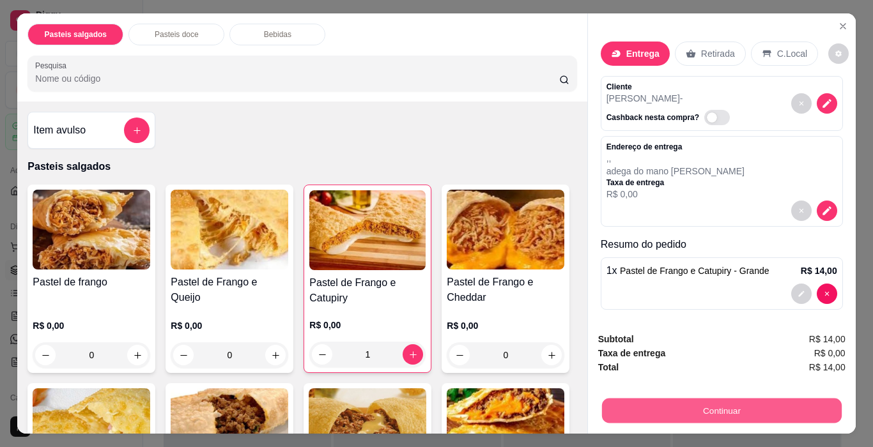
click at [723, 409] on button "Continuar" at bounding box center [721, 411] width 240 height 25
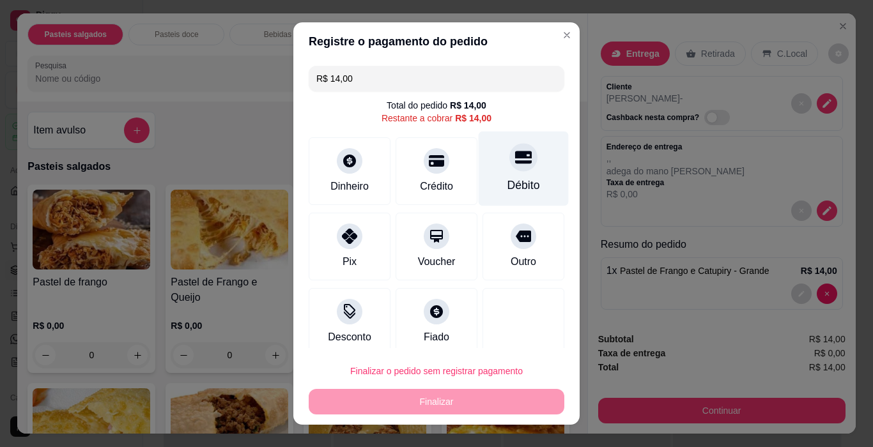
click at [515, 162] on icon at bounding box center [523, 157] width 17 height 13
type input "R$ 0,00"
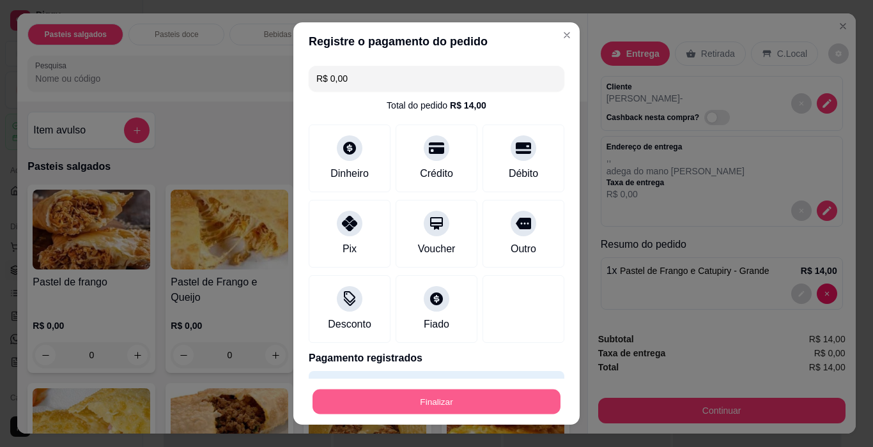
click at [502, 401] on button "Finalizar" at bounding box center [437, 402] width 248 height 25
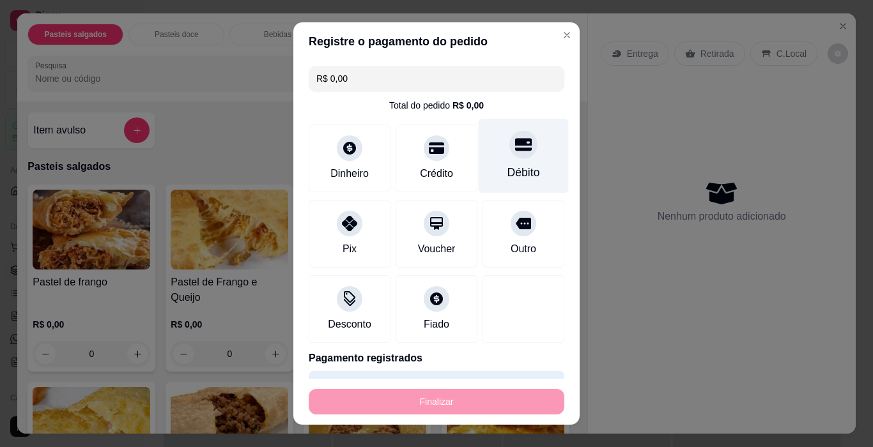
type input "0"
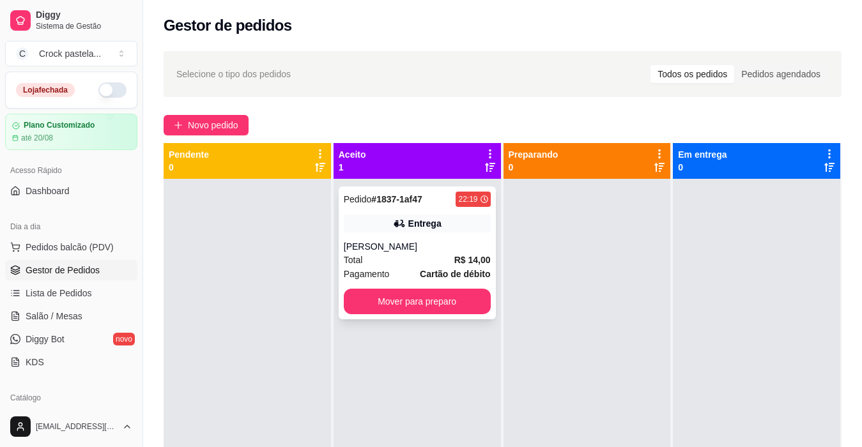
click at [448, 226] on div "Entrega" at bounding box center [417, 224] width 147 height 18
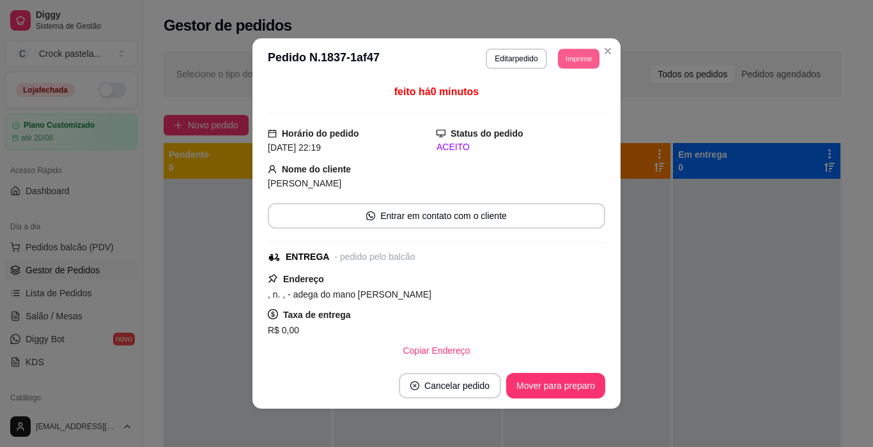
click at [588, 62] on button "Imprimir" at bounding box center [579, 59] width 42 height 20
click at [560, 110] on button "Impressora" at bounding box center [549, 103] width 93 height 20
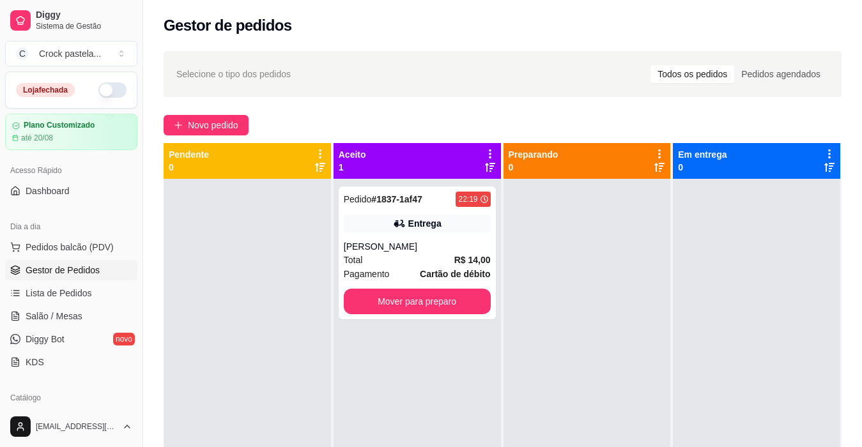
click at [105, 96] on button "button" at bounding box center [112, 89] width 28 height 15
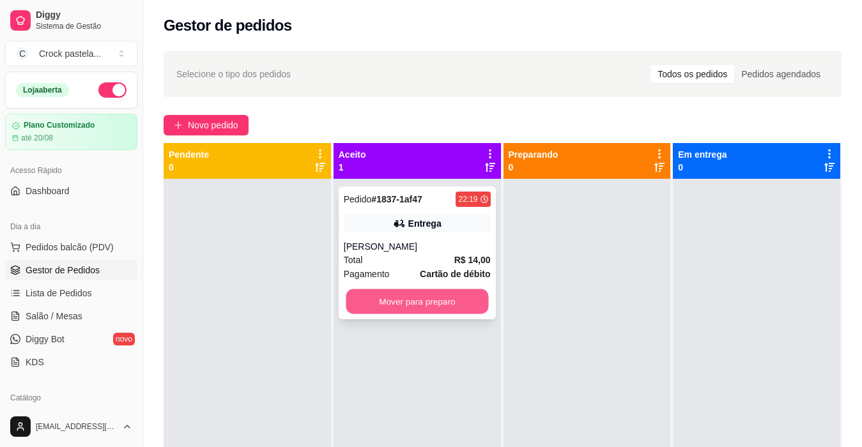
click at [461, 302] on button "Mover para preparo" at bounding box center [417, 302] width 143 height 25
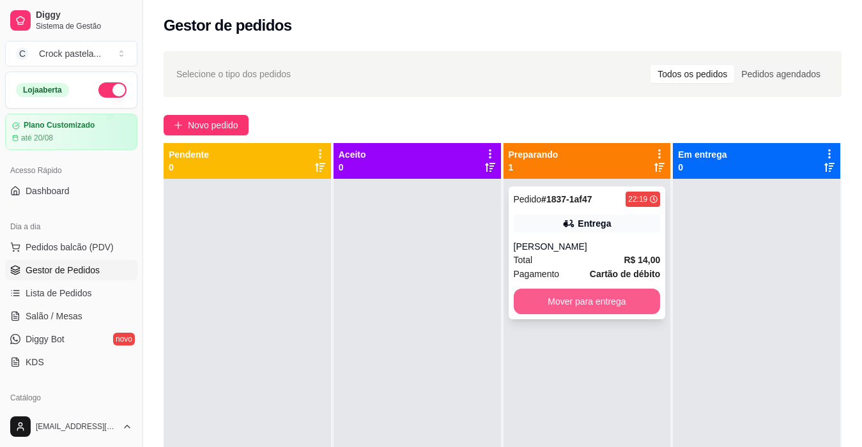
click at [545, 307] on button "Mover para entrega" at bounding box center [587, 302] width 147 height 26
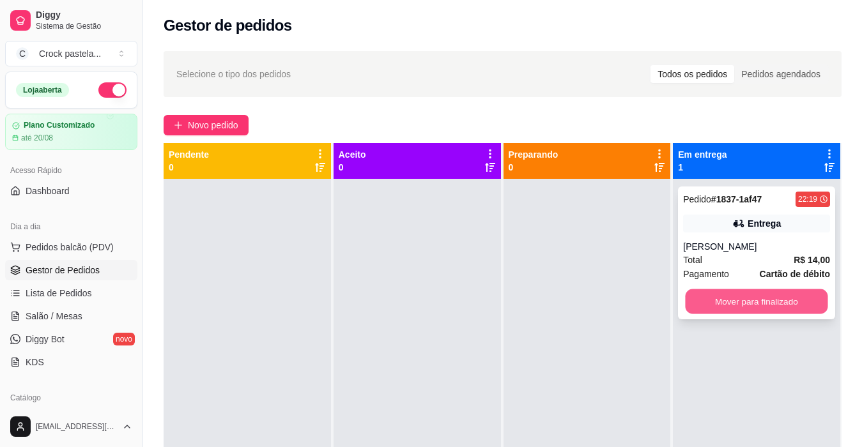
click at [727, 304] on button "Mover para finalizado" at bounding box center [757, 302] width 143 height 25
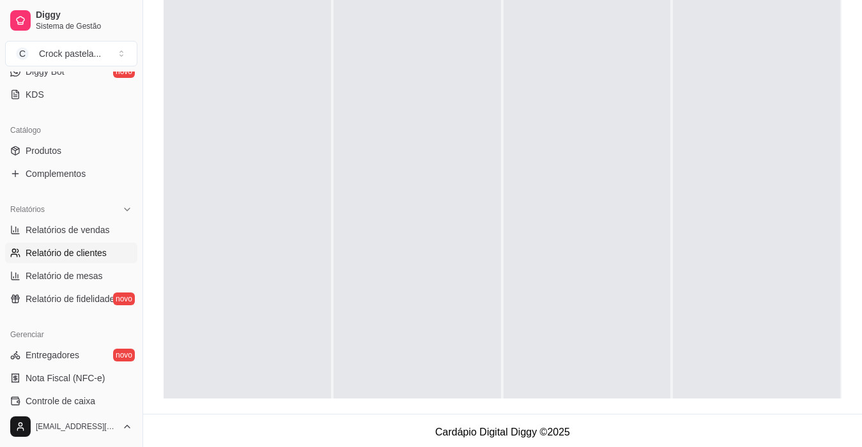
scroll to position [281, 0]
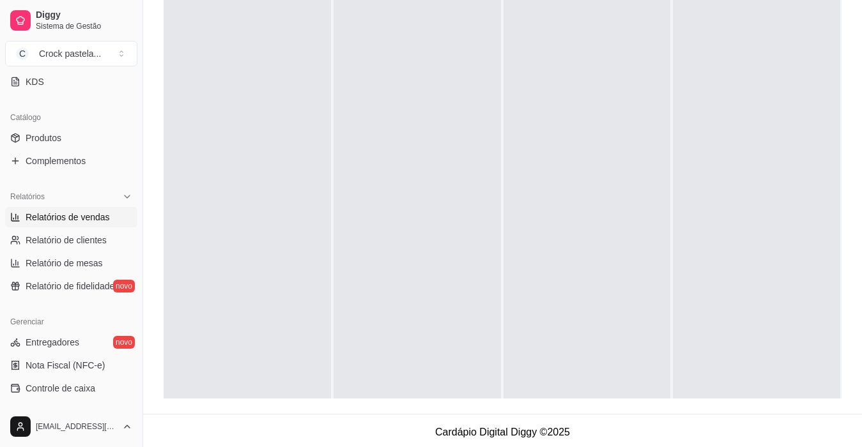
click at [77, 219] on span "Relatórios de vendas" at bounding box center [68, 217] width 84 height 13
select select "ALL"
select select "0"
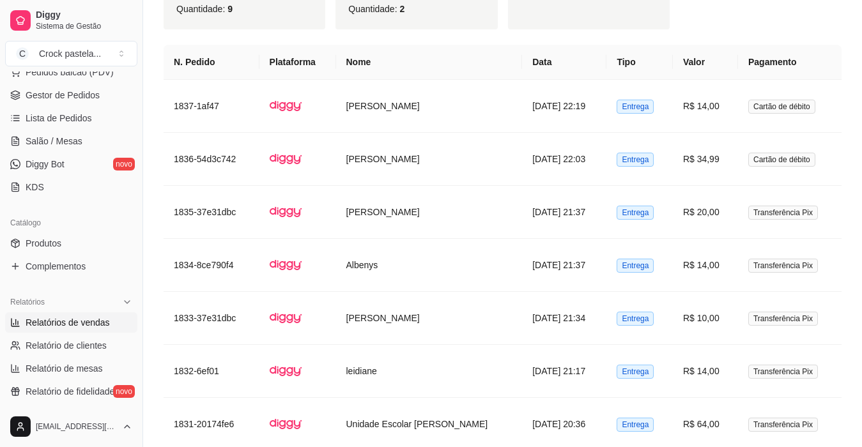
scroll to position [153, 0]
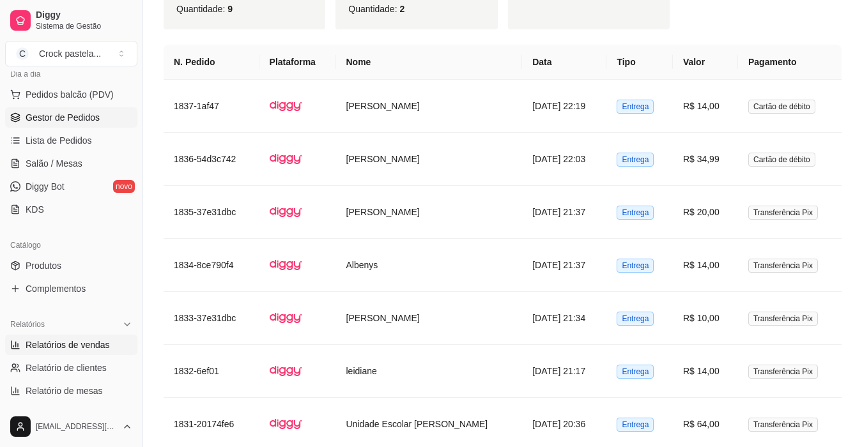
click at [44, 110] on link "Gestor de Pedidos" at bounding box center [71, 117] width 132 height 20
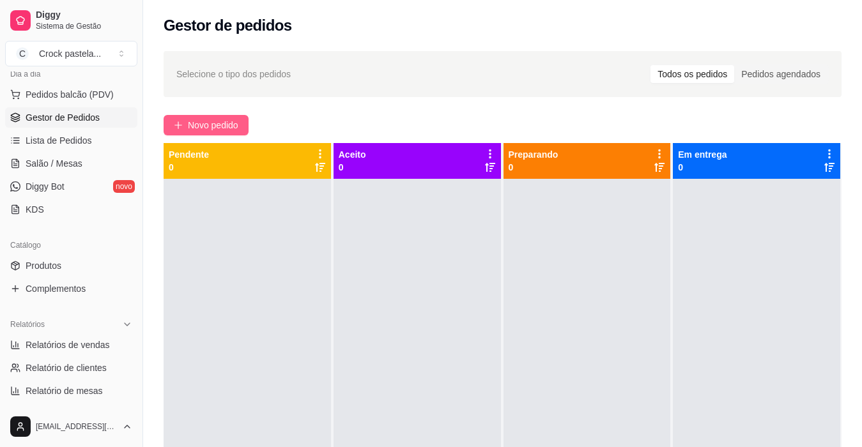
click at [229, 117] on button "Novo pedido" at bounding box center [206, 125] width 85 height 20
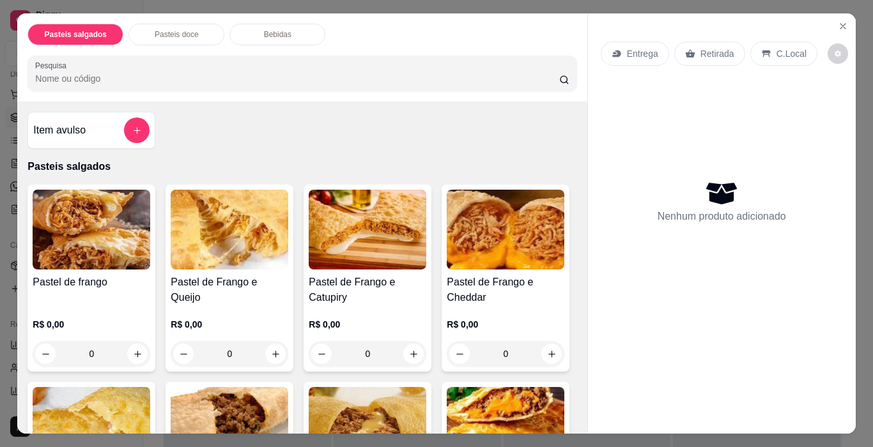
click at [410, 350] on div "0" at bounding box center [368, 354] width 118 height 26
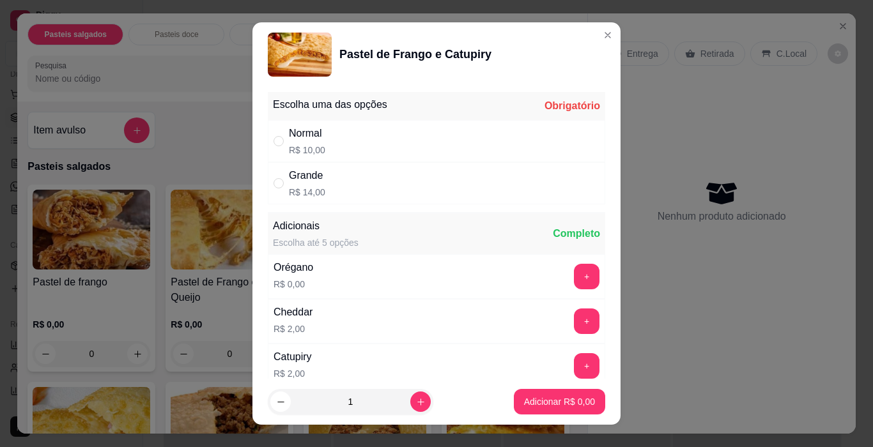
click at [325, 150] on div "Normal R$ 10,00" at bounding box center [436, 141] width 337 height 42
radio input "true"
click at [567, 400] on p "Adicionar R$ 10,00" at bounding box center [557, 402] width 74 height 12
type input "1"
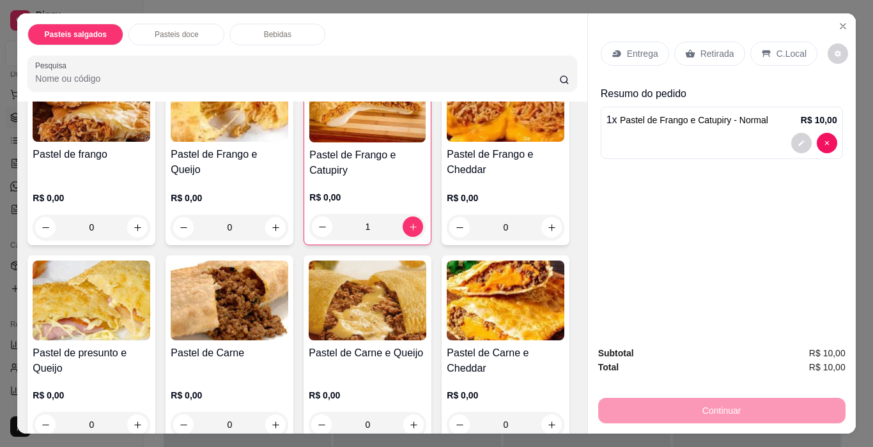
scroll to position [256, 0]
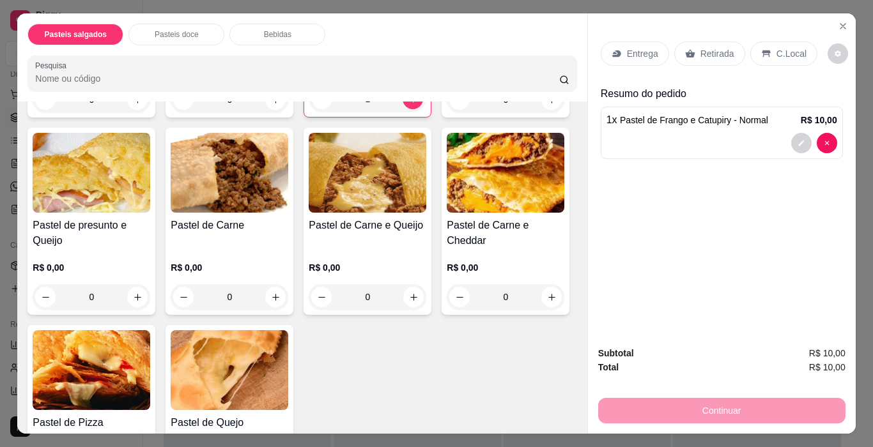
click at [447, 112] on div "0" at bounding box center [506, 100] width 118 height 26
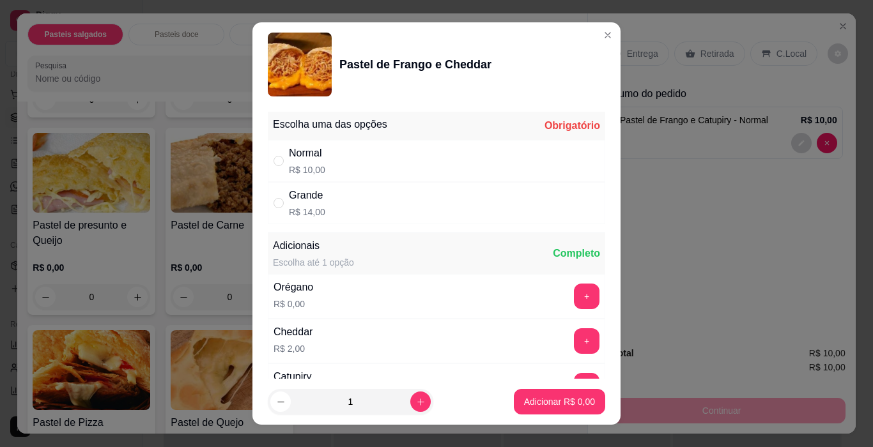
click at [293, 164] on p "R$ 10,00" at bounding box center [307, 170] width 36 height 13
radio input "true"
click at [564, 401] on p "Adicionar R$ 10,00" at bounding box center [557, 402] width 74 height 12
type input "1"
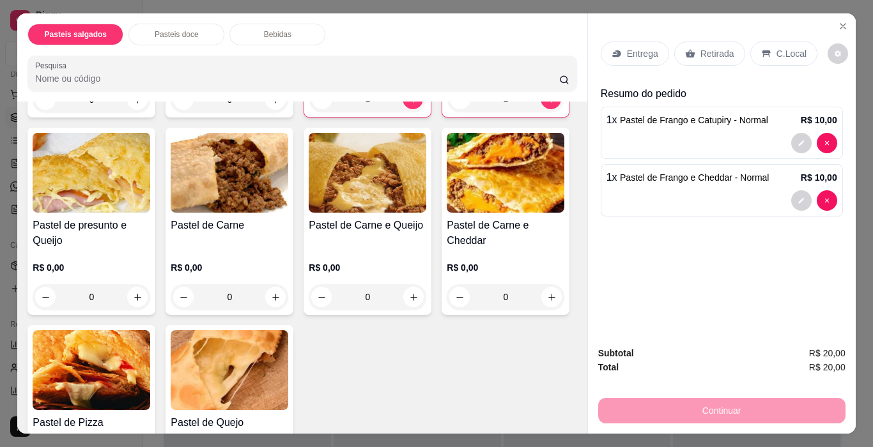
scroll to position [383, 0]
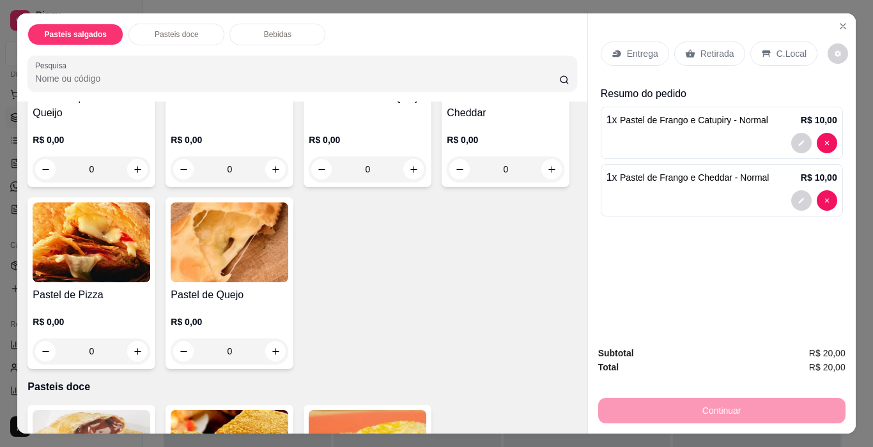
click at [442, 187] on div "Pastel de Carne e Cheddar R$ 0,00 0" at bounding box center [506, 93] width 128 height 187
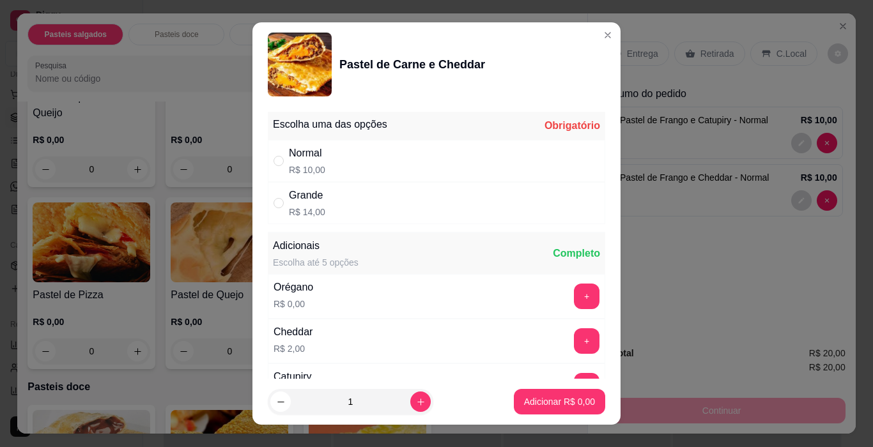
click at [325, 166] on div "Normal R$ 10,00" at bounding box center [436, 161] width 337 height 42
radio input "true"
click at [519, 396] on p "Adicionar R$ 10,00" at bounding box center [557, 402] width 76 height 13
type input "1"
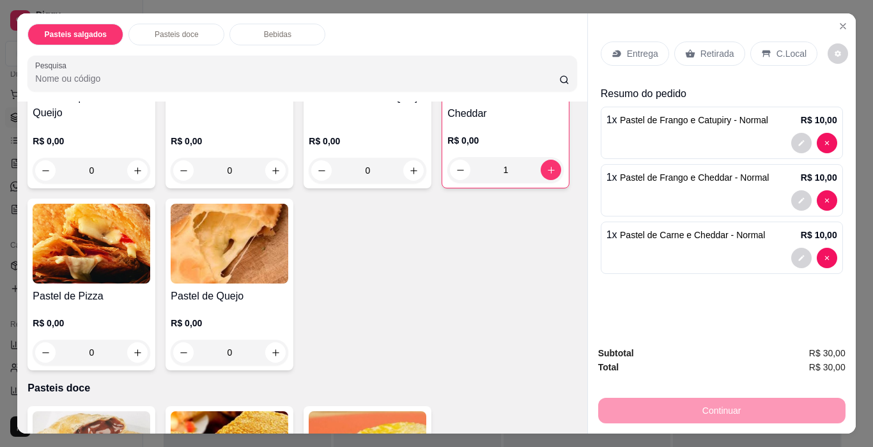
click at [654, 54] on div "Entrega" at bounding box center [635, 54] width 68 height 24
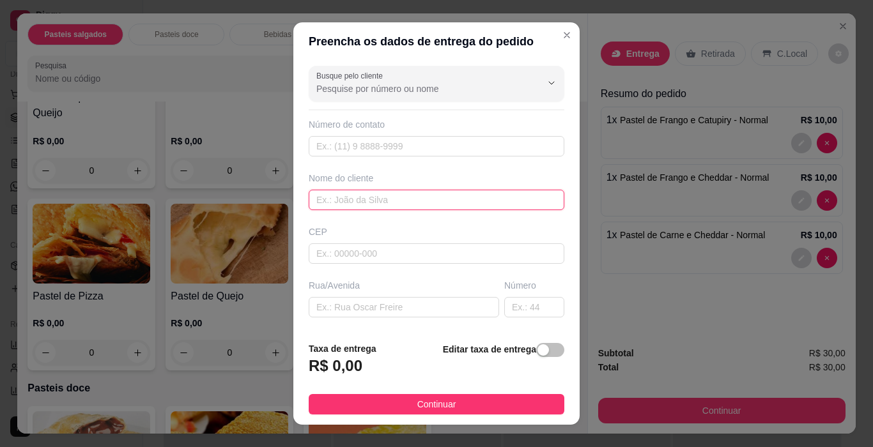
click at [375, 196] on input "text" at bounding box center [437, 200] width 256 height 20
type input "DEUZIVANIA"
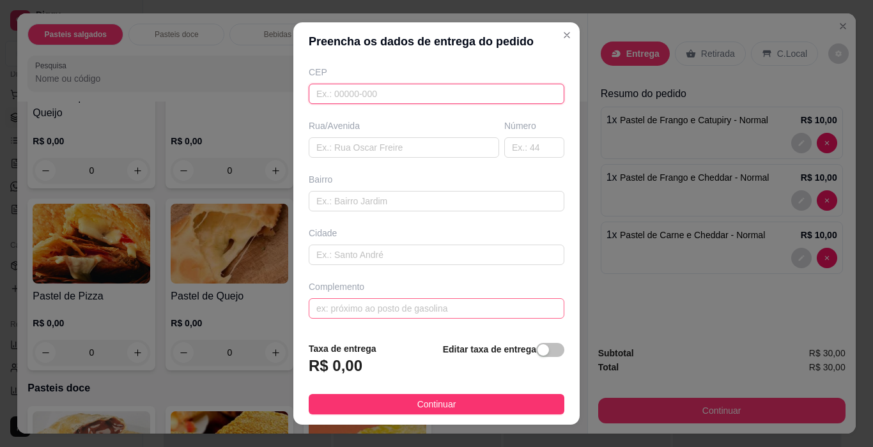
scroll to position [19, 0]
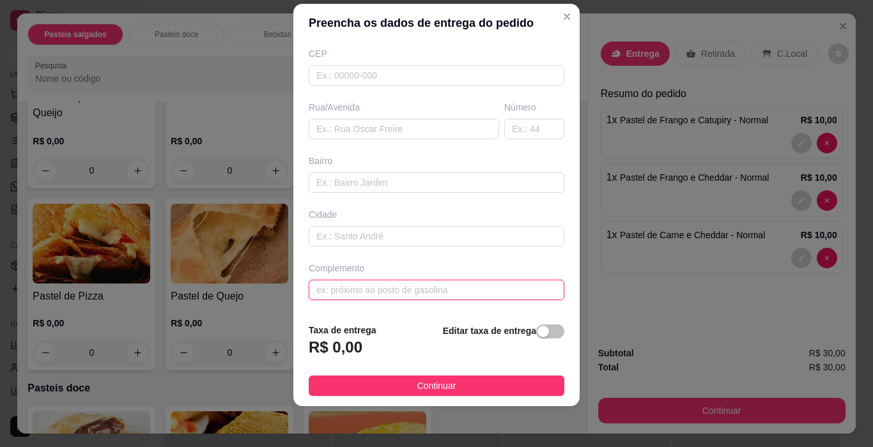
click at [391, 286] on input "text" at bounding box center [437, 290] width 256 height 20
type input "rua alagoas"
click at [436, 380] on span "Continuar" at bounding box center [436, 386] width 39 height 14
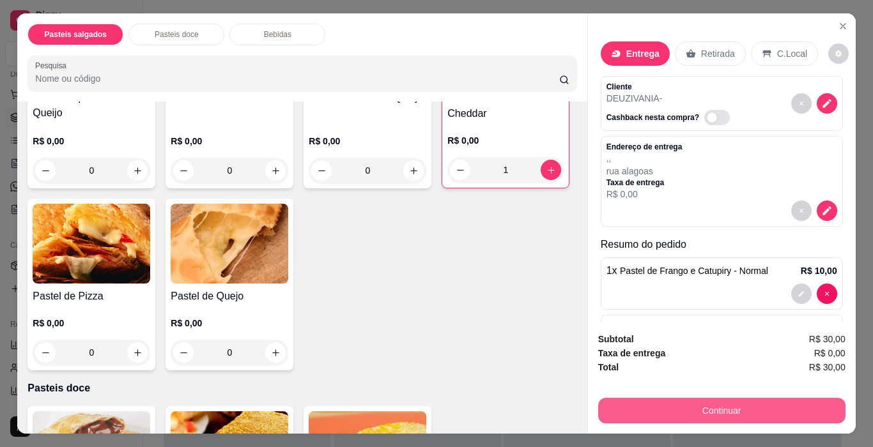
click at [657, 399] on button "Continuar" at bounding box center [721, 411] width 247 height 26
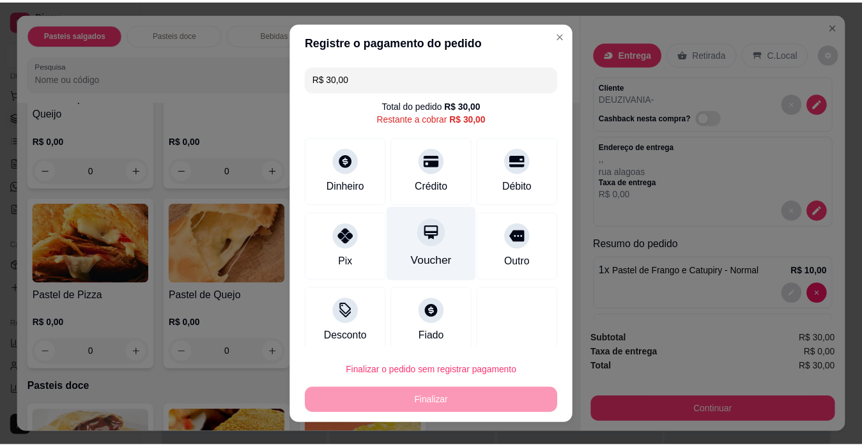
scroll to position [13, 0]
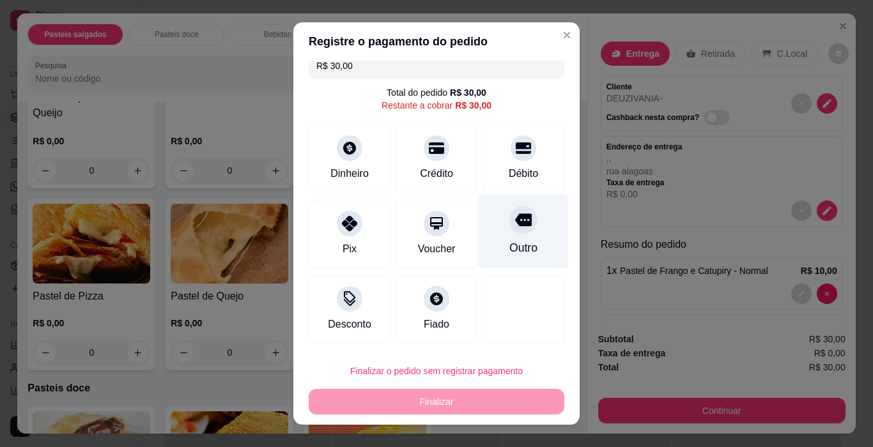
click at [492, 234] on div "Outro" at bounding box center [524, 231] width 90 height 75
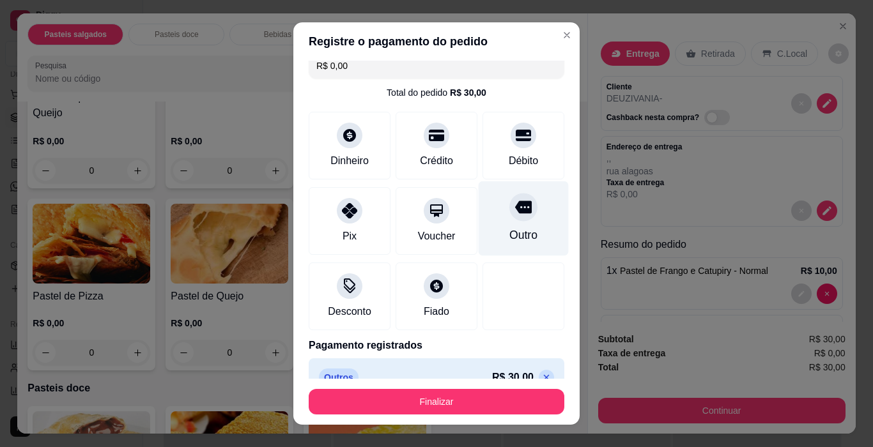
type input "R$ 0,00"
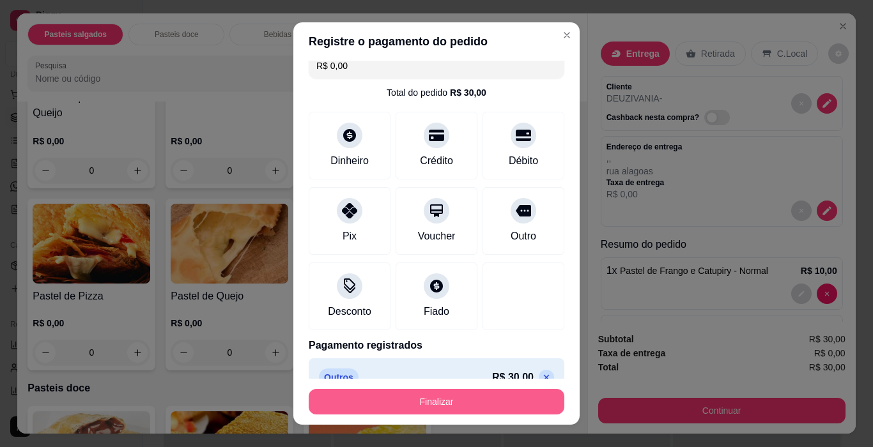
click at [523, 406] on button "Finalizar" at bounding box center [437, 402] width 256 height 26
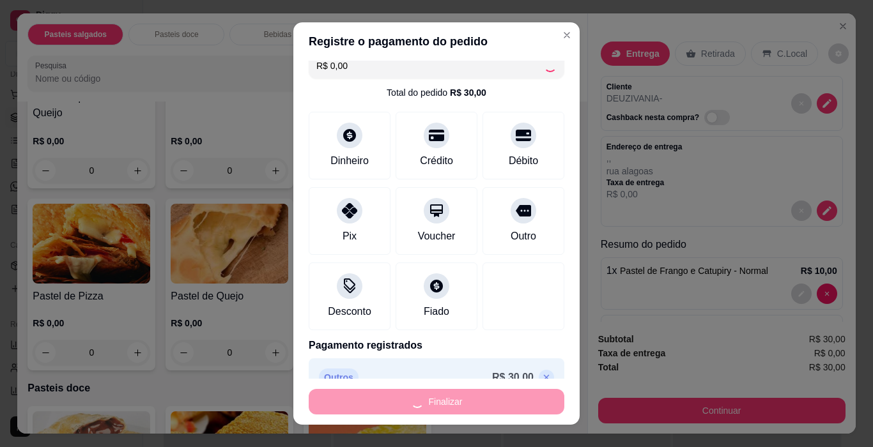
type input "0"
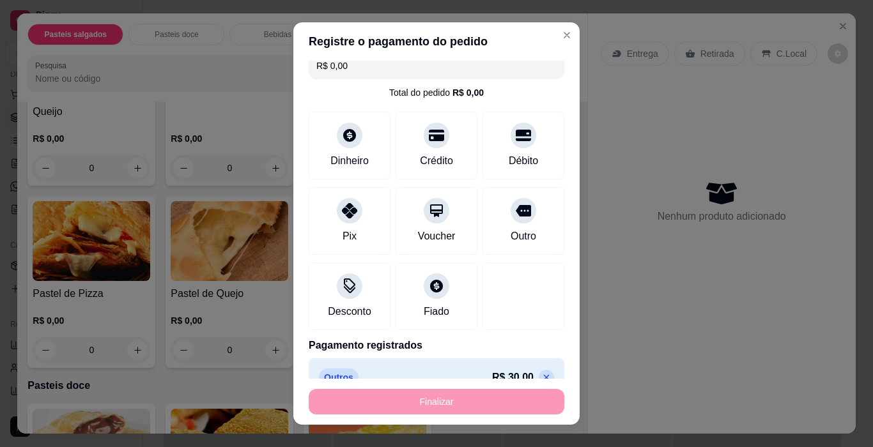
type input "-R$ 30,00"
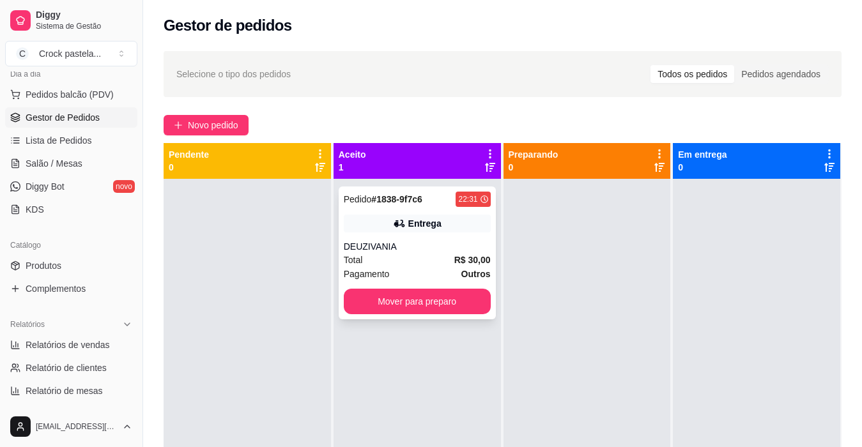
click at [426, 249] on div "DEUZIVANIA" at bounding box center [417, 246] width 147 height 13
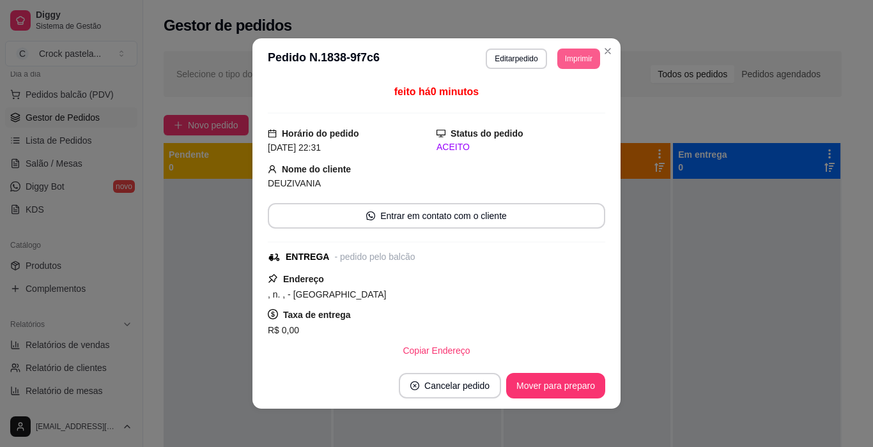
click at [573, 56] on button "Imprimir" at bounding box center [578, 59] width 43 height 20
click at [548, 98] on button "Impressora" at bounding box center [549, 103] width 93 height 20
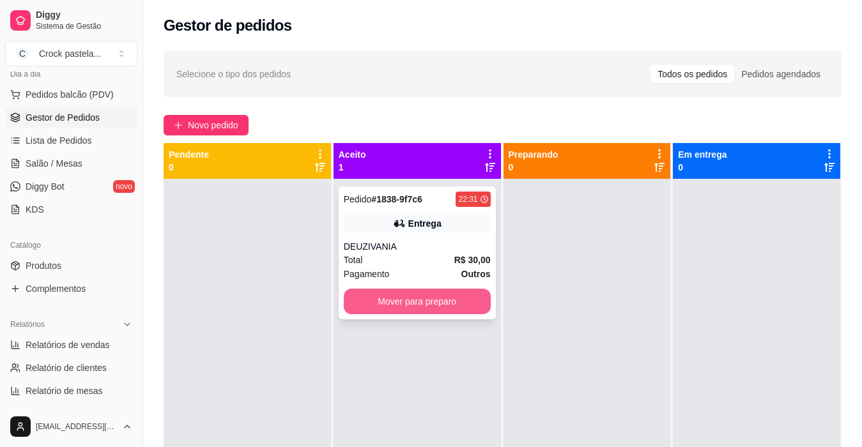
click at [429, 297] on button "Mover para preparo" at bounding box center [417, 302] width 147 height 26
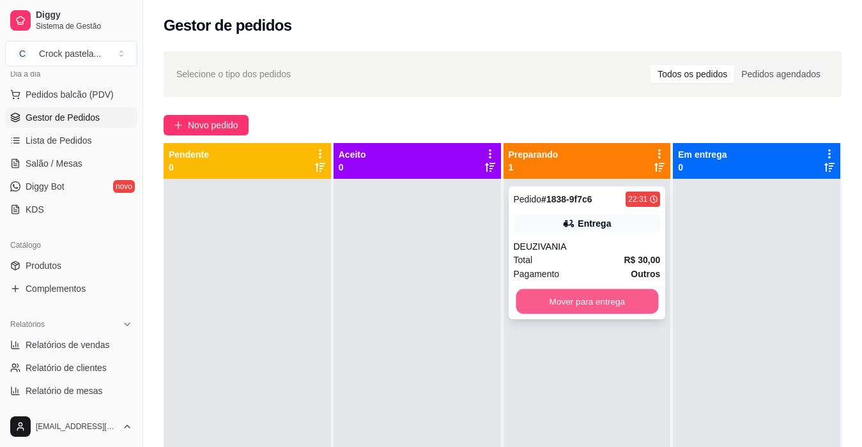
click at [545, 301] on button "Mover para entrega" at bounding box center [587, 302] width 143 height 25
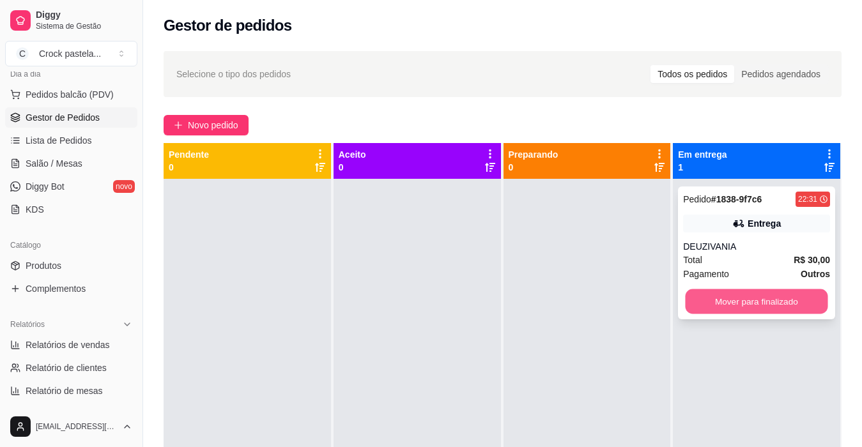
click at [701, 308] on button "Mover para finalizado" at bounding box center [757, 302] width 143 height 25
